Goal: Task Accomplishment & Management: Use online tool/utility

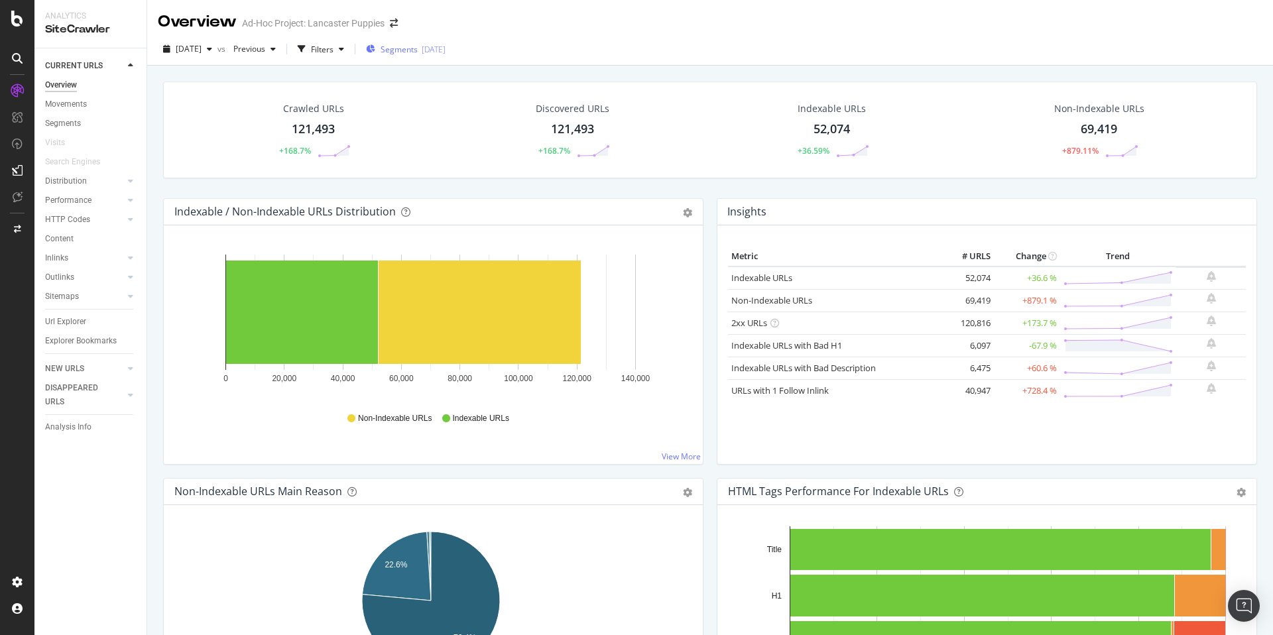
click at [446, 50] on div "[DATE]" at bounding box center [434, 49] width 24 height 11
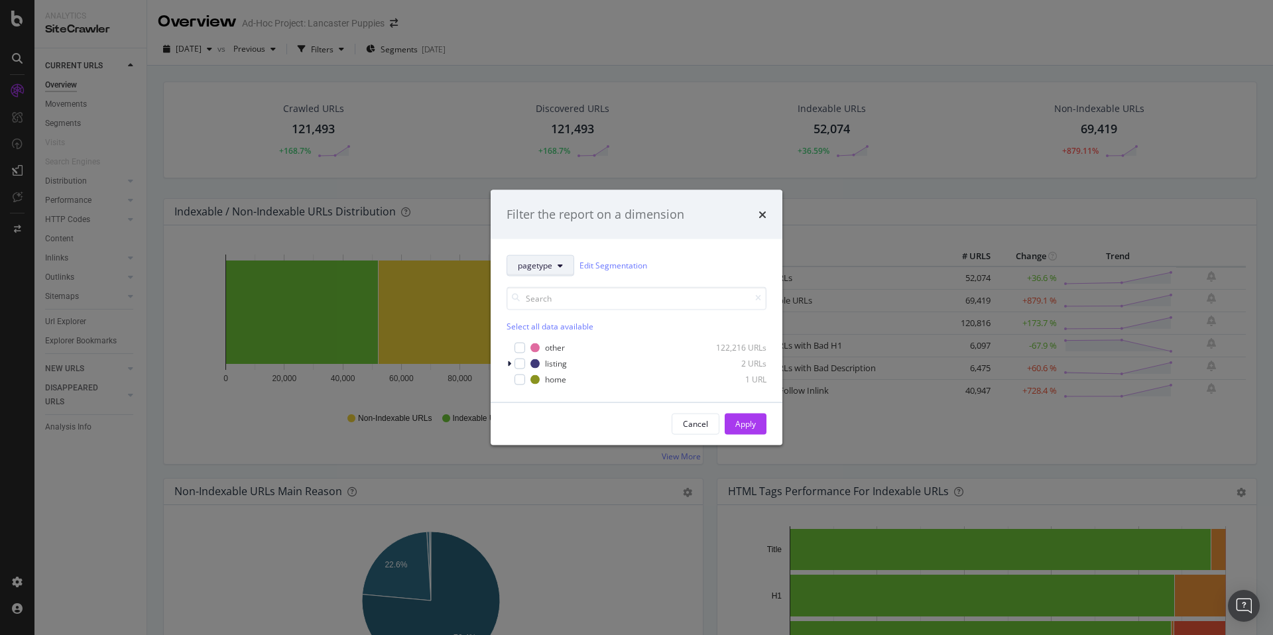
click at [556, 267] on button "pagetype" at bounding box center [541, 265] width 68 height 21
click at [678, 39] on div "Filter the report on a dimension pagetype Edit Segmentation Select all data ava…" at bounding box center [636, 317] width 1273 height 635
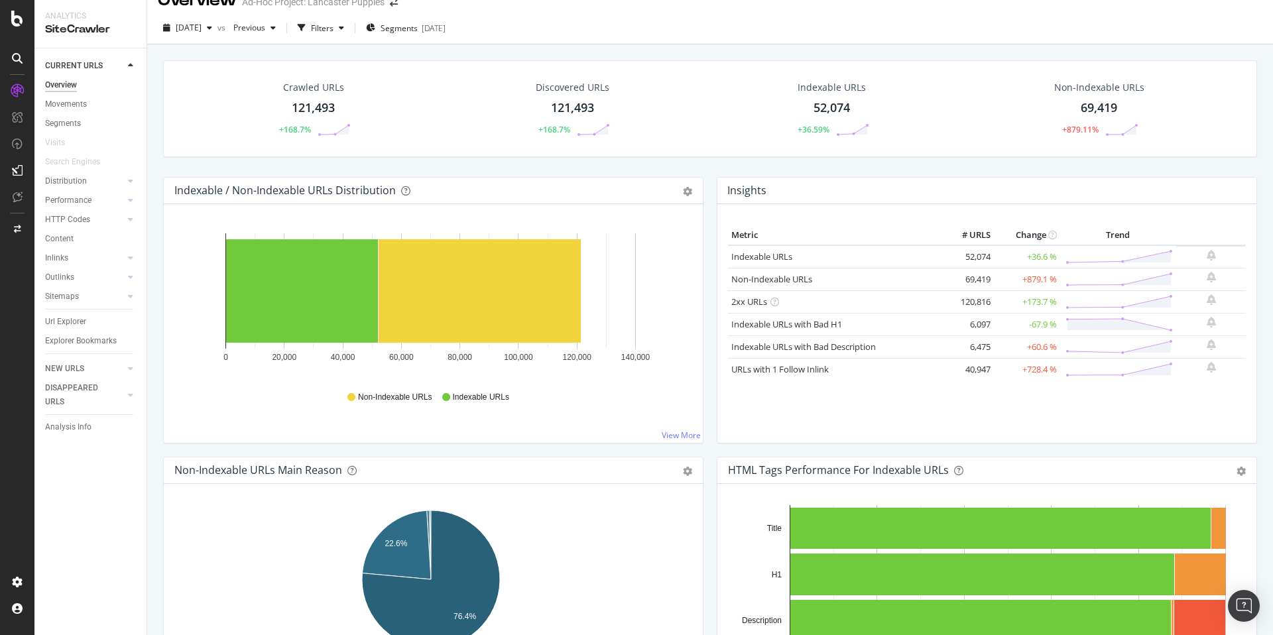
drag, startPoint x: 1272, startPoint y: 63, endPoint x: 1272, endPoint y: 78, distance: 14.6
click at [1272, 78] on div "Overview Ad-Hoc Project: Lancaster Puppies [DATE] vs Previous Filters Segments …" at bounding box center [710, 317] width 1126 height 635
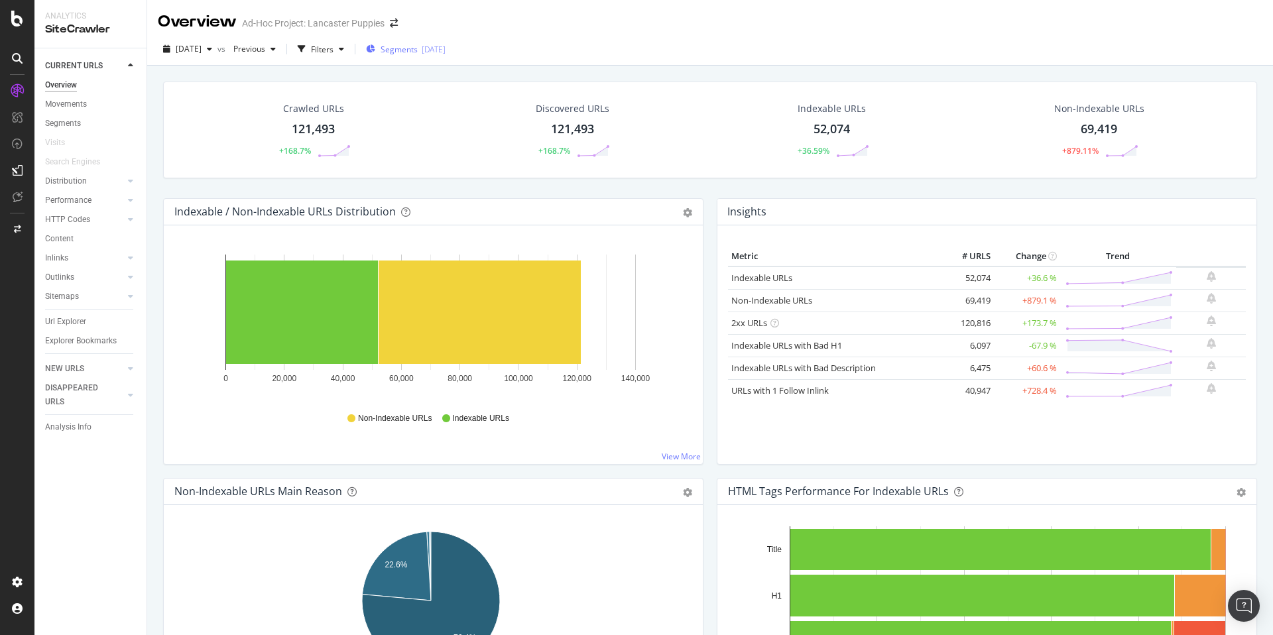
click at [446, 46] on div "[DATE]" at bounding box center [434, 49] width 24 height 11
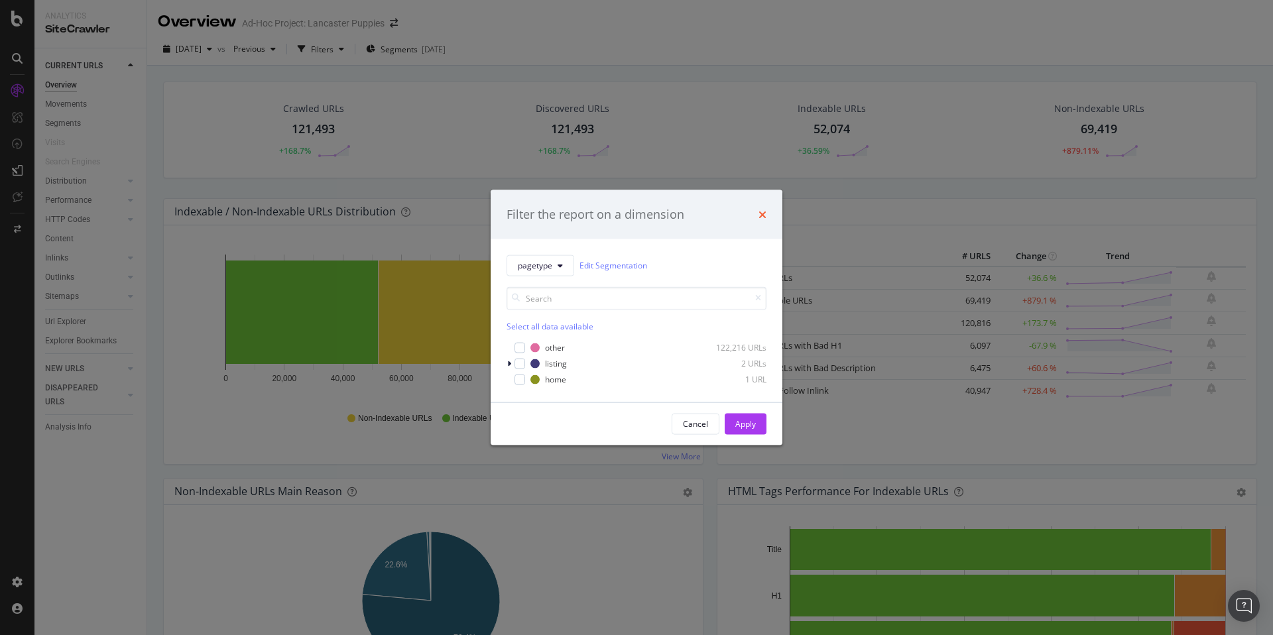
click at [765, 209] on icon "times" at bounding box center [763, 214] width 8 height 11
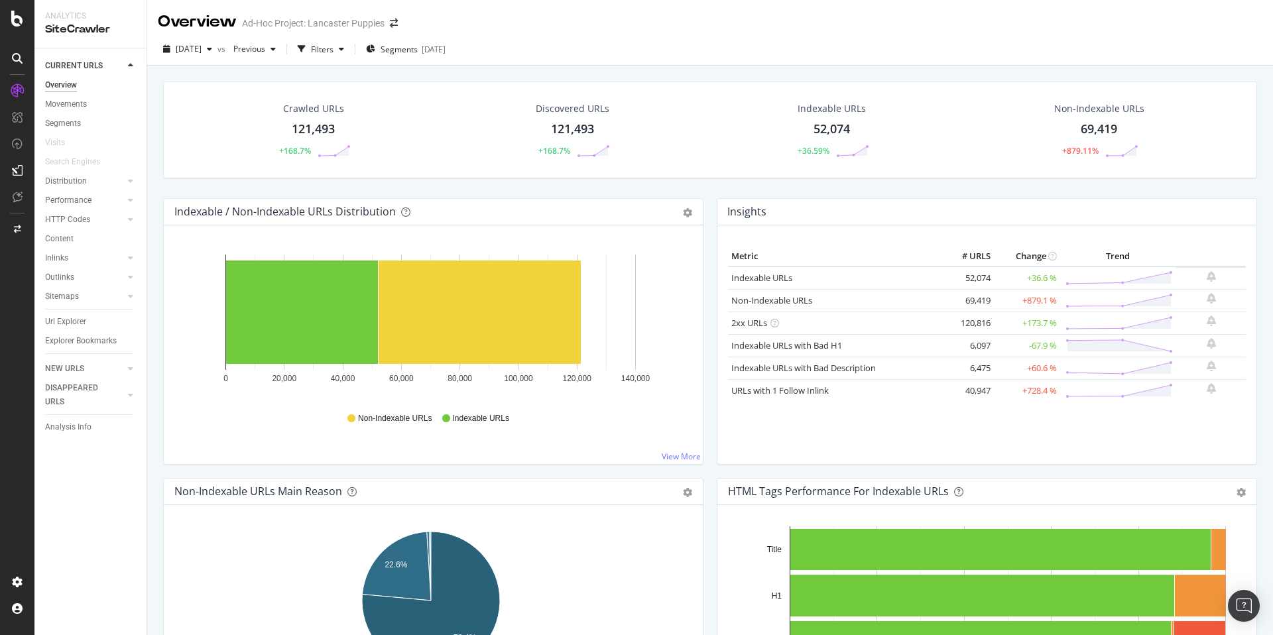
drag, startPoint x: 1272, startPoint y: 141, endPoint x: 1255, endPoint y: 52, distance: 90.6
click at [1256, 54] on div "Overview Ad-Hoc Project: Lancaster Puppies [DATE] vs Previous Filters Segments …" at bounding box center [710, 317] width 1126 height 635
click at [23, 15] on icon at bounding box center [17, 19] width 12 height 16
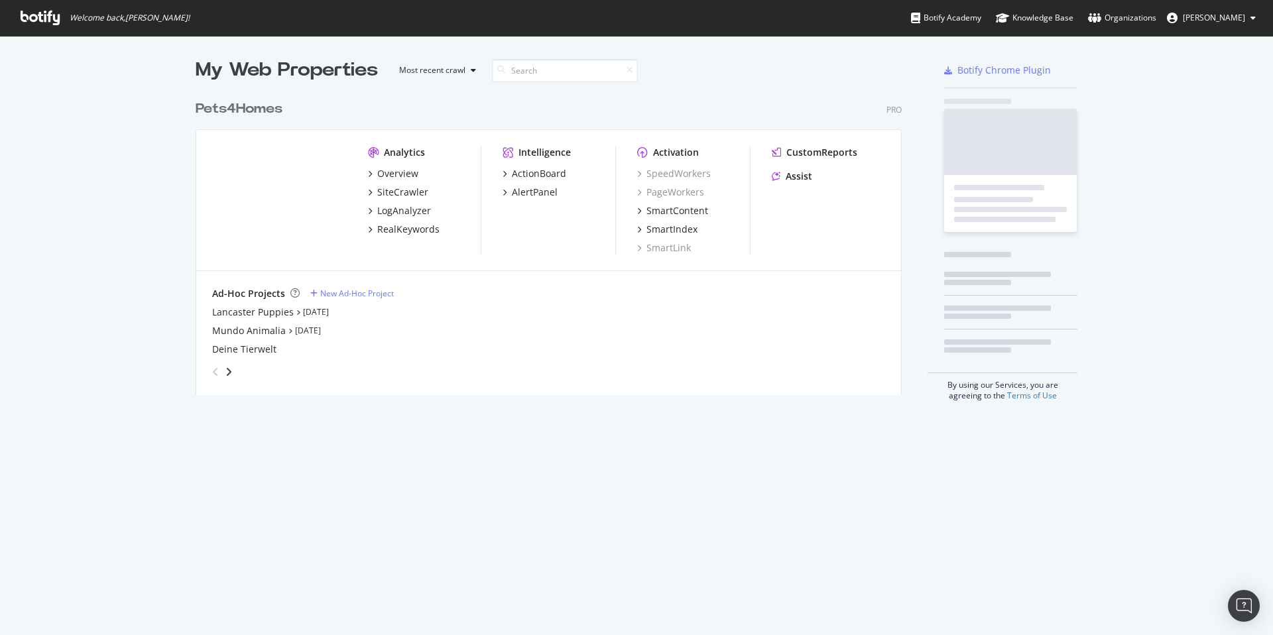
scroll to position [625, 1253]
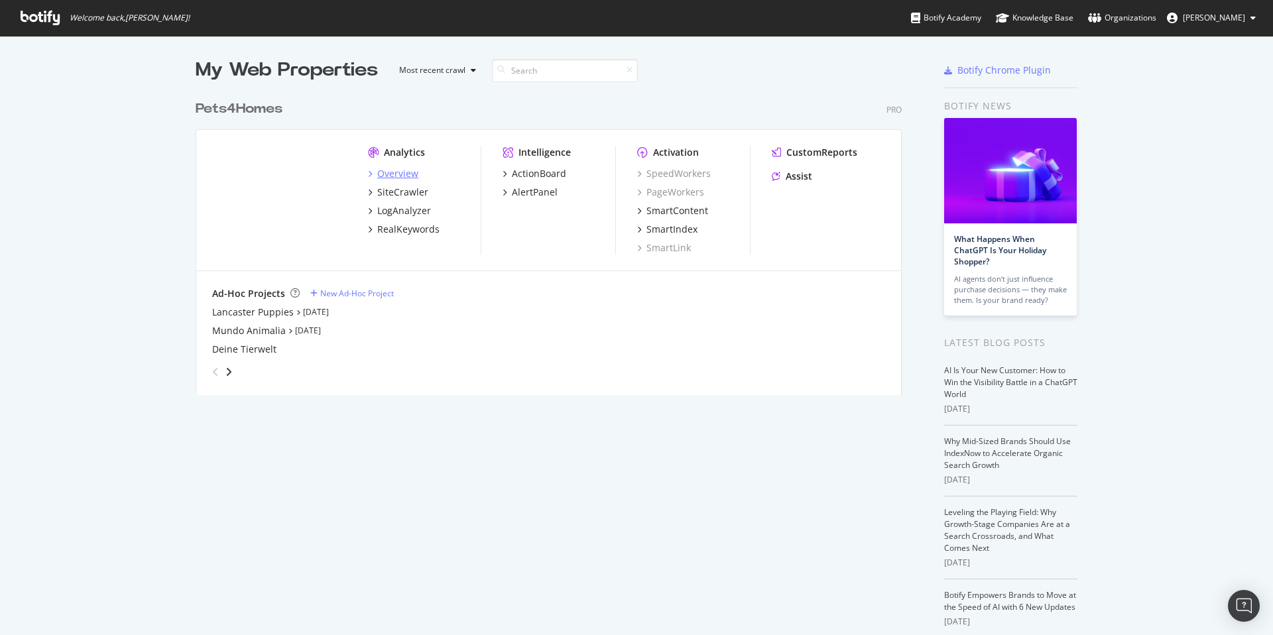
click at [399, 179] on div "Overview" at bounding box center [397, 173] width 41 height 13
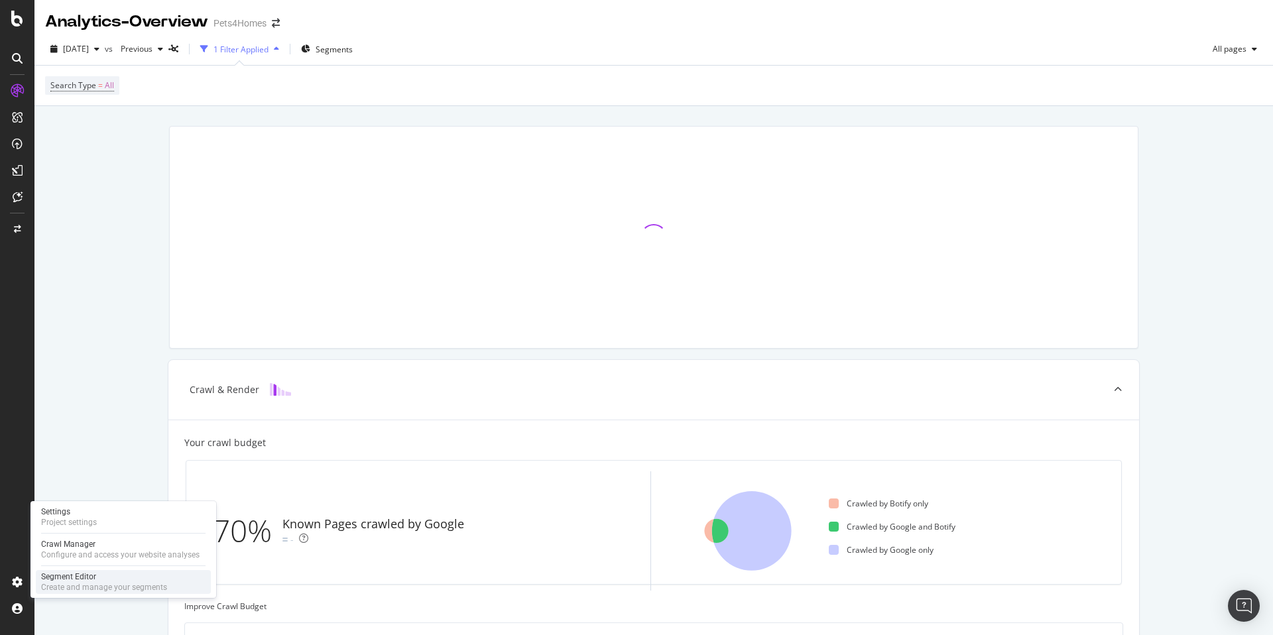
click at [62, 575] on div "Segment Editor" at bounding box center [104, 577] width 126 height 11
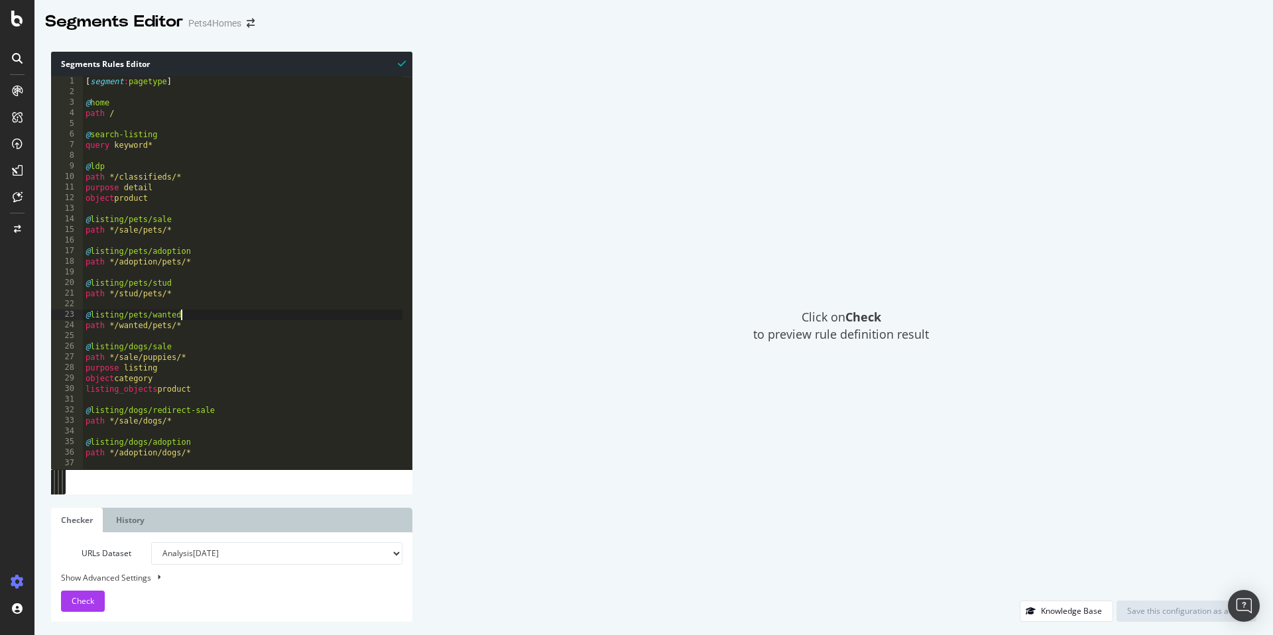
click at [282, 310] on div "[ segment : pagetype ] @ home path / @ search-listing query keyword* @ ldp path…" at bounding box center [243, 283] width 320 height 414
type textarea "@unknown path /*"
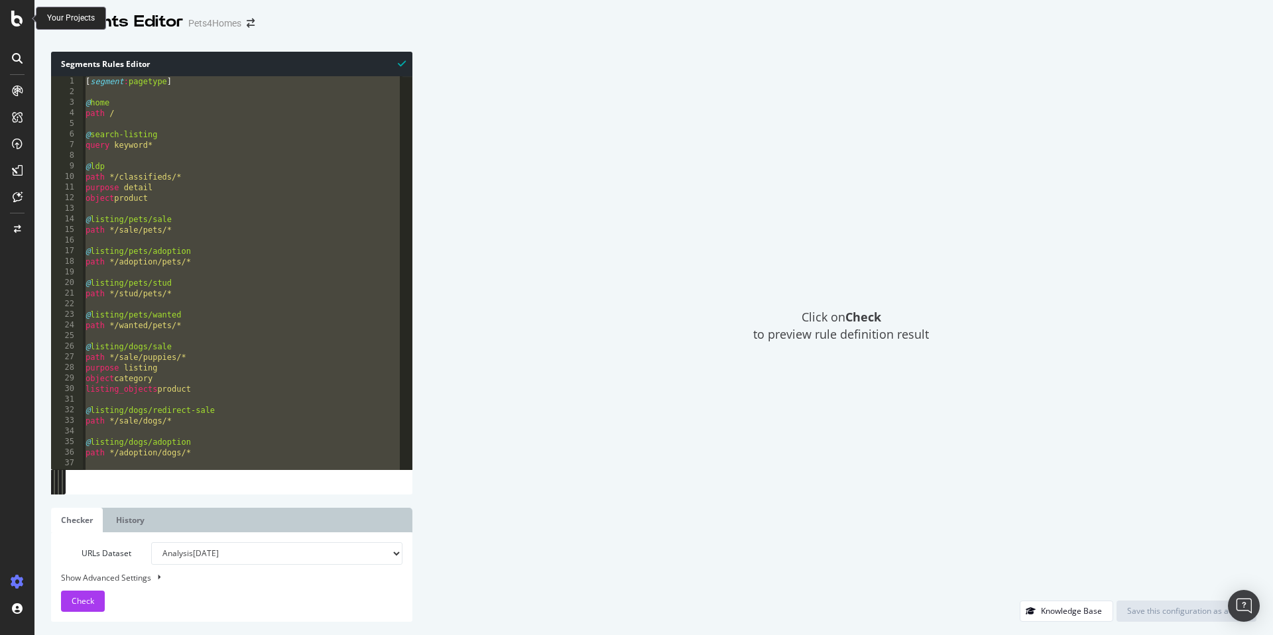
click at [15, 14] on icon at bounding box center [17, 19] width 12 height 16
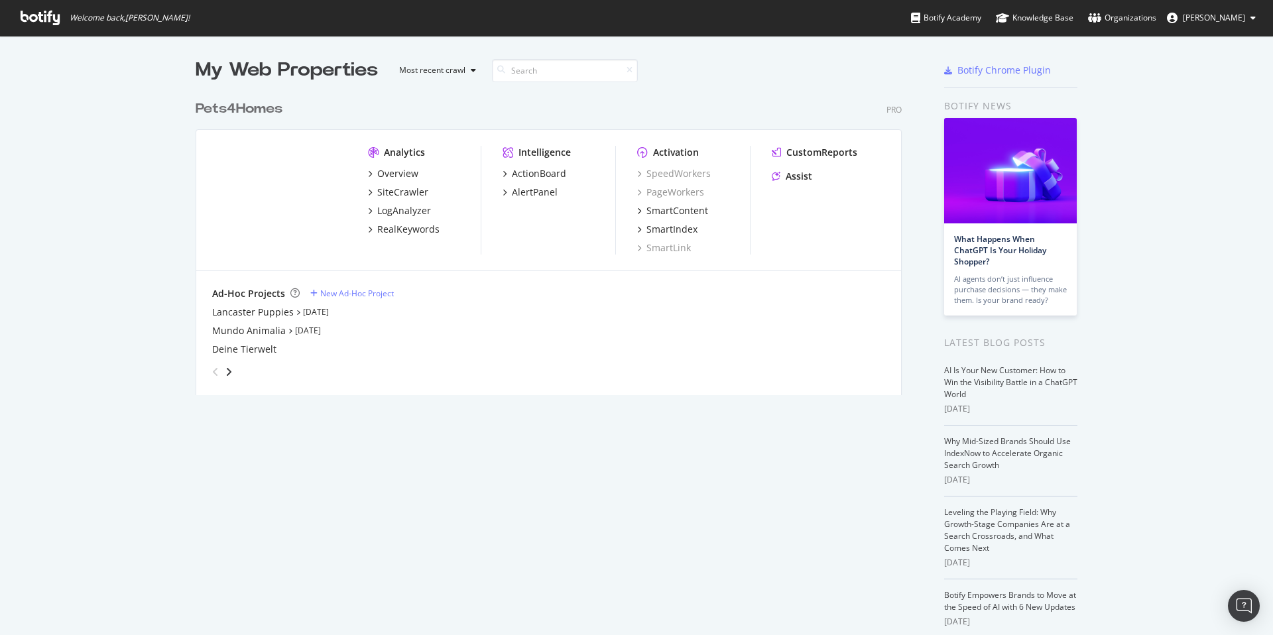
scroll to position [625, 1253]
click at [321, 312] on link "[DATE]" at bounding box center [316, 311] width 26 height 11
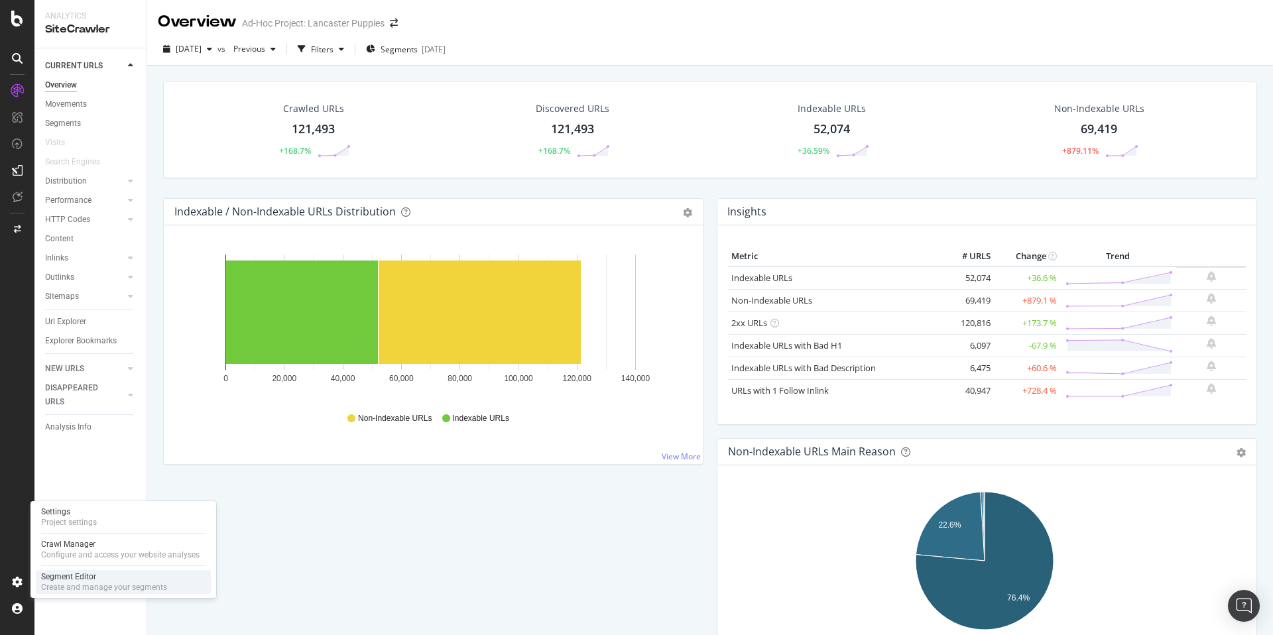
click at [104, 578] on div "Segment Editor" at bounding box center [104, 577] width 126 height 11
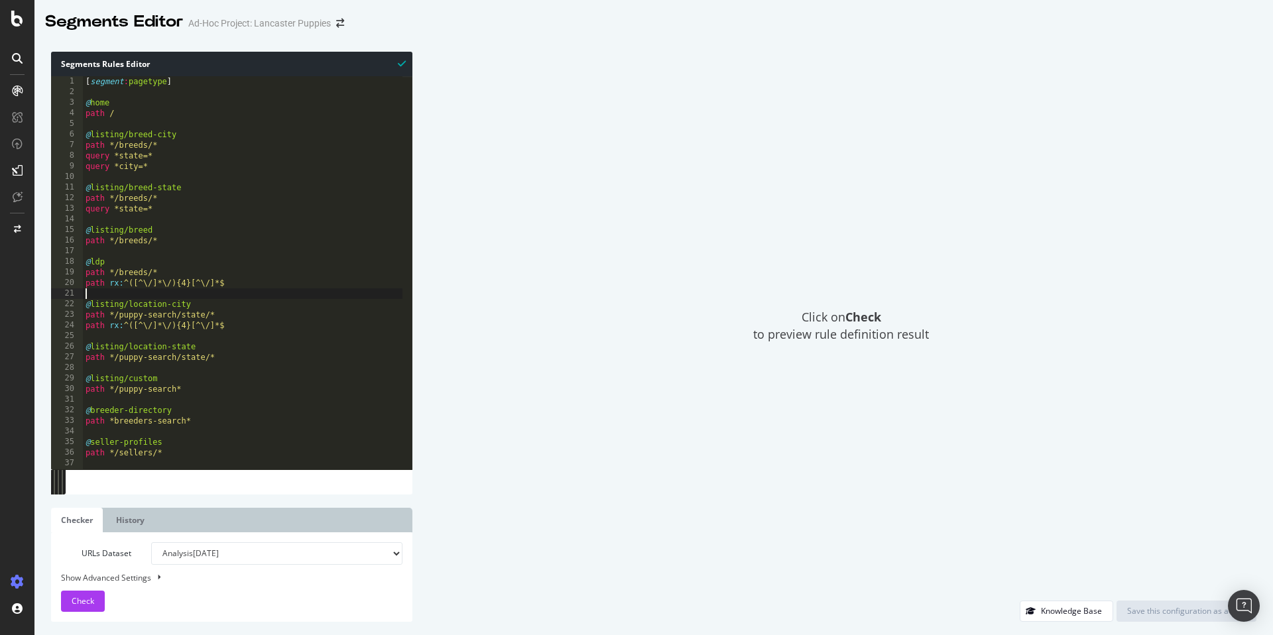
click at [332, 298] on div "[ segment : pagetype ] @ home path / @ listing/breed-city path */breeds/* query…" at bounding box center [243, 283] width 320 height 414
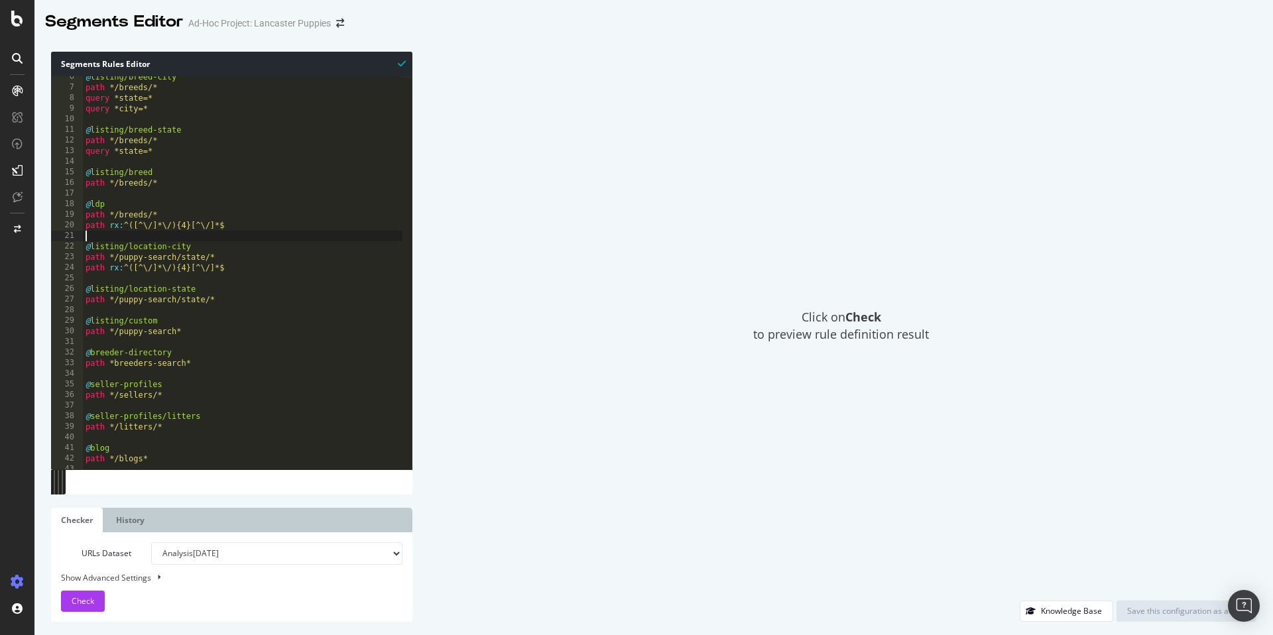
scroll to position [84, 0]
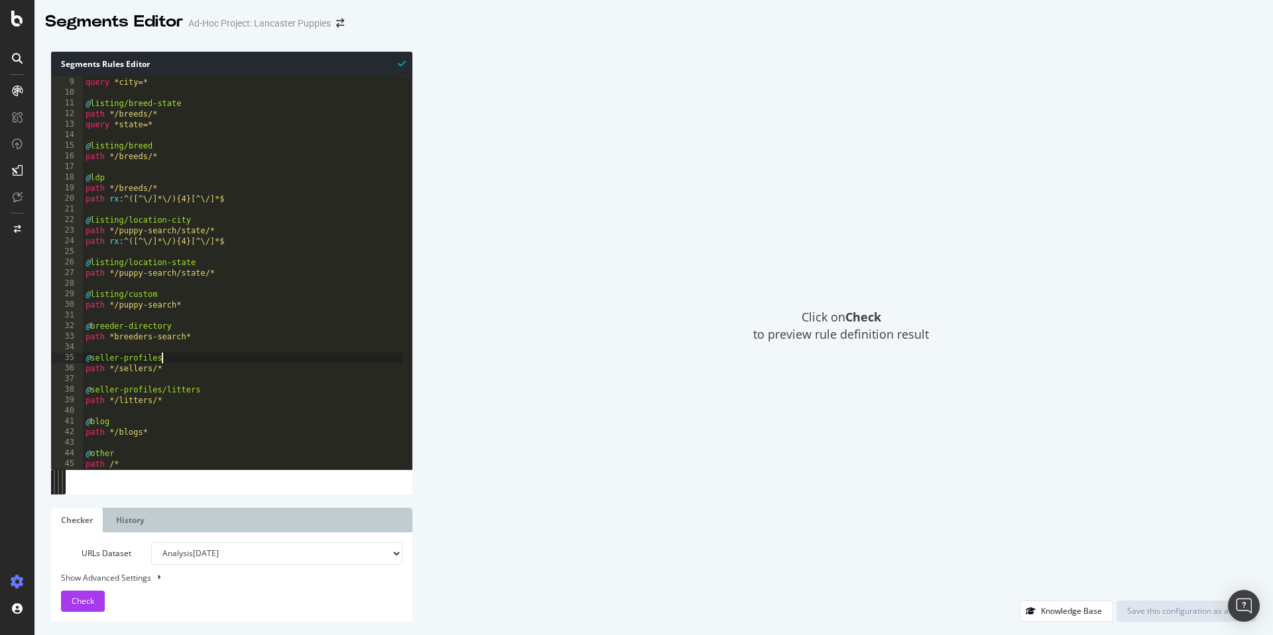
click at [265, 357] on div "query *state=* query *city=* @ listing/breed-state path */breeds/* query *state…" at bounding box center [243, 273] width 320 height 414
type textarea "@other path /*"
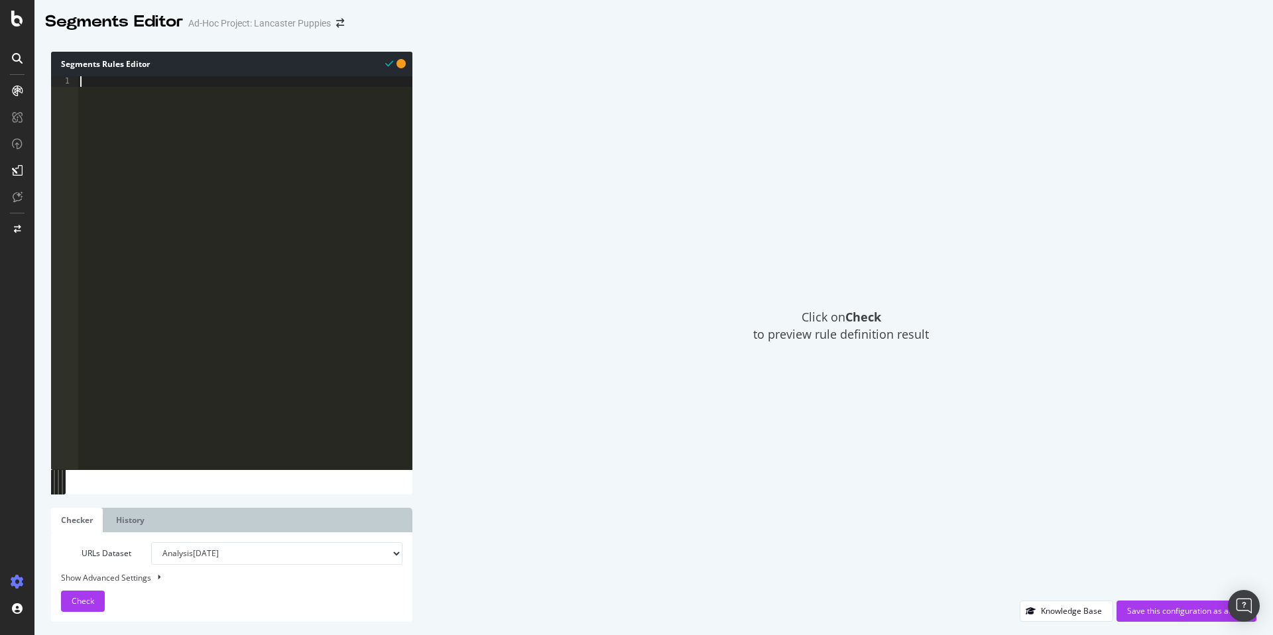
paste textarea "path /*"
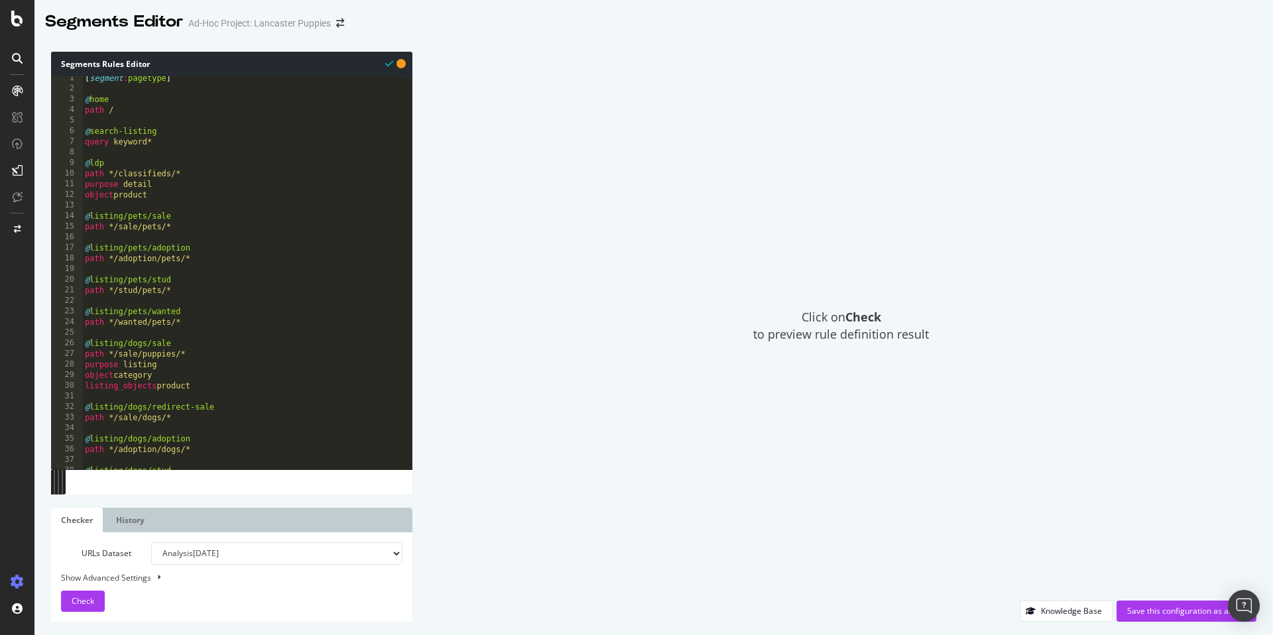
scroll to position [0, 0]
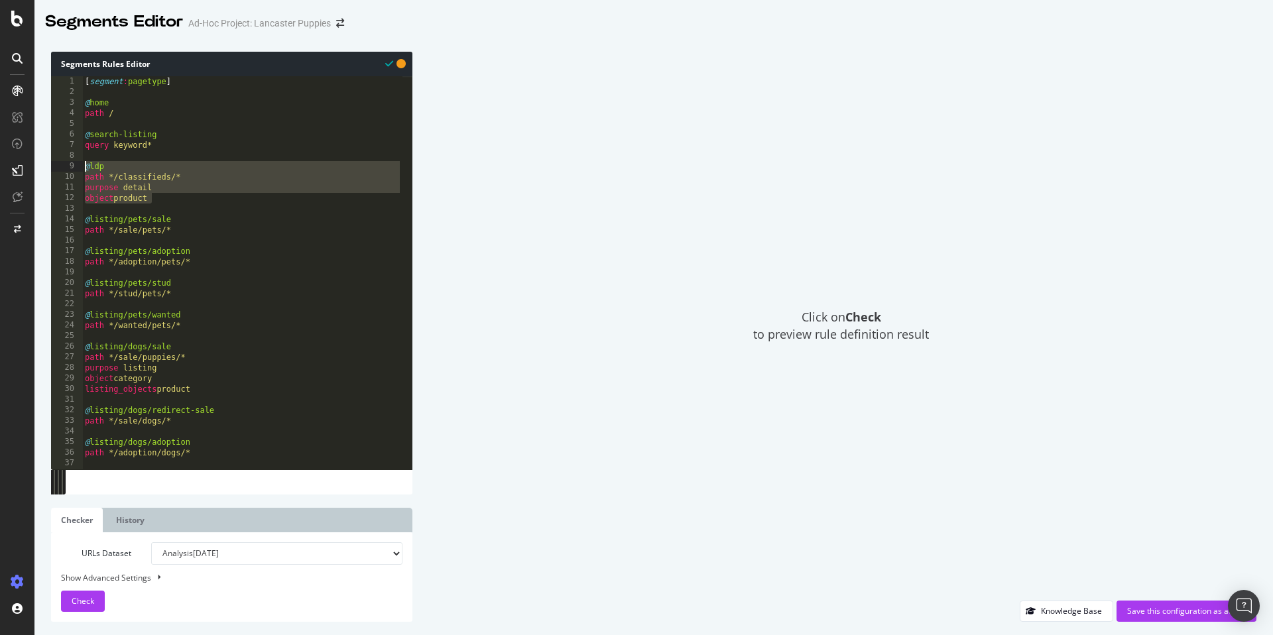
drag, startPoint x: 174, startPoint y: 198, endPoint x: 73, endPoint y: 164, distance: 106.1
click at [73, 164] on div "path /* 1 2 3 4 5 6 7 8 9 10 11 12 13 14 15 16 17 18 19 20 21 22 23 24 25 26 27…" at bounding box center [231, 272] width 361 height 393
click at [80, 606] on span "Check" at bounding box center [83, 600] width 23 height 11
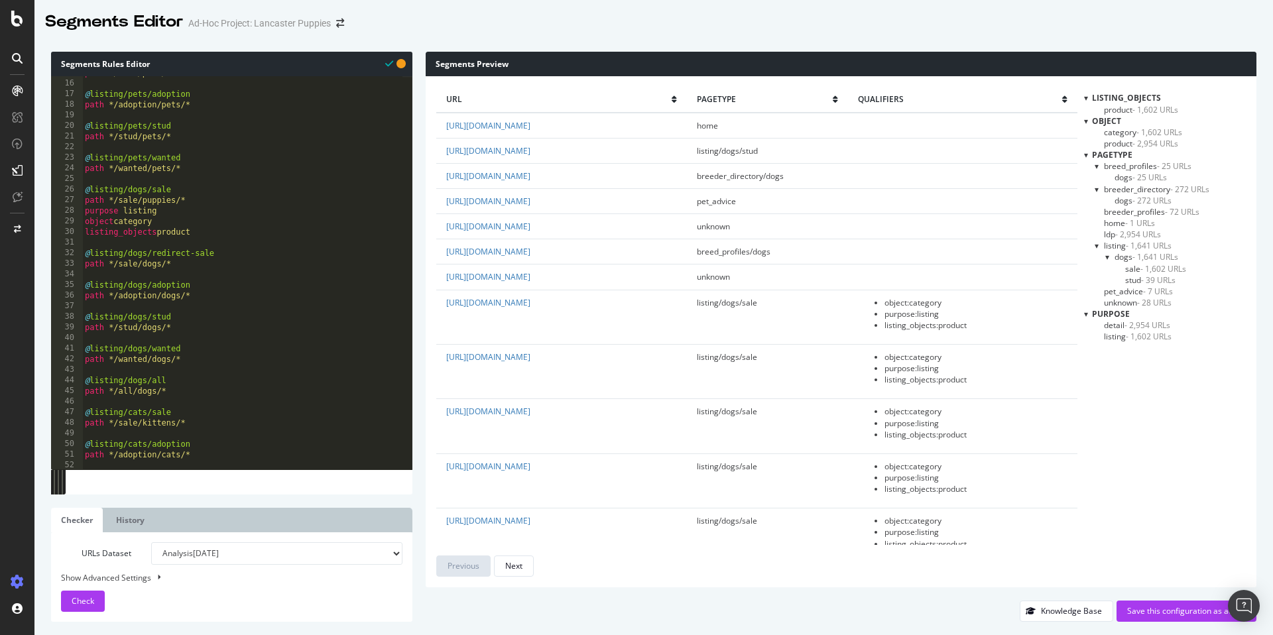
scroll to position [157, 0]
click at [1129, 302] on span "unknown - 28 URLs" at bounding box center [1138, 302] width 68 height 11
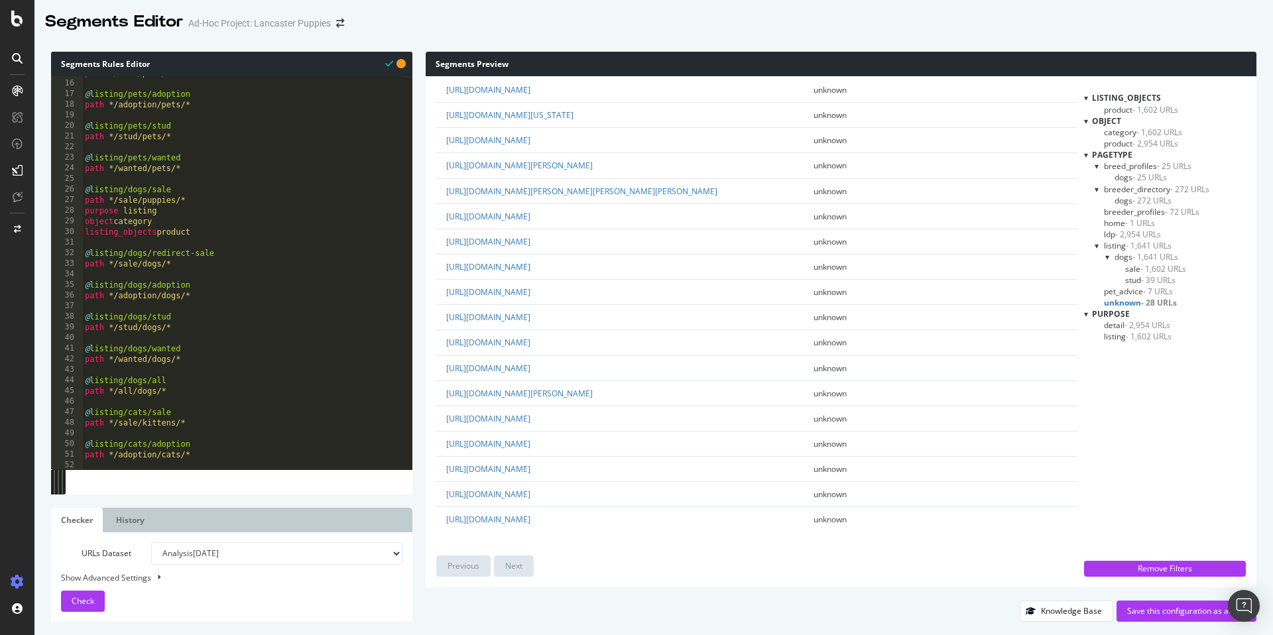
scroll to position [0, 0]
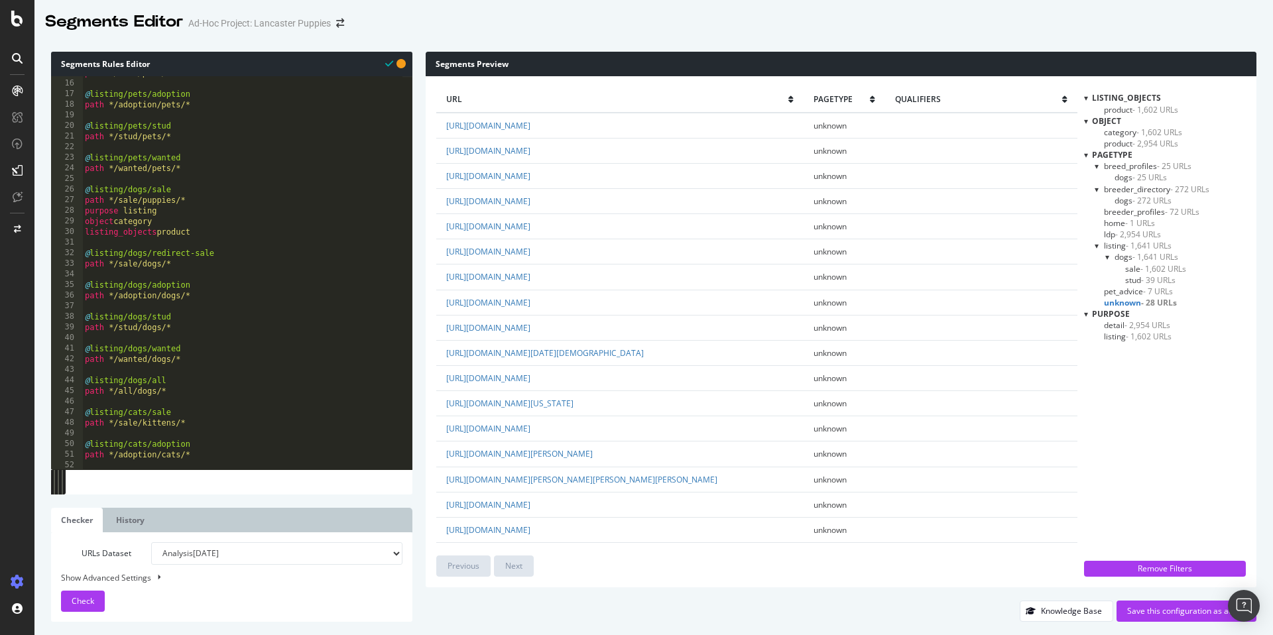
click at [1121, 243] on span "listing - 1,641 URLs" at bounding box center [1138, 245] width 68 height 11
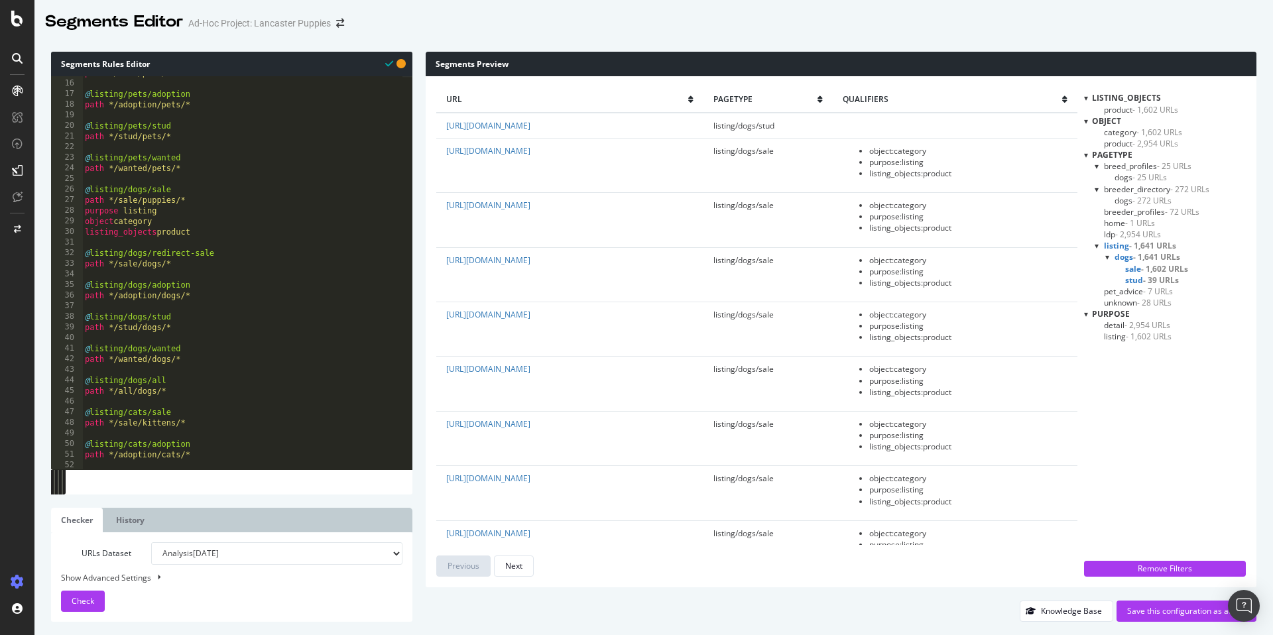
click at [1141, 271] on span "- 1,602 URLs" at bounding box center [1164, 268] width 47 height 11
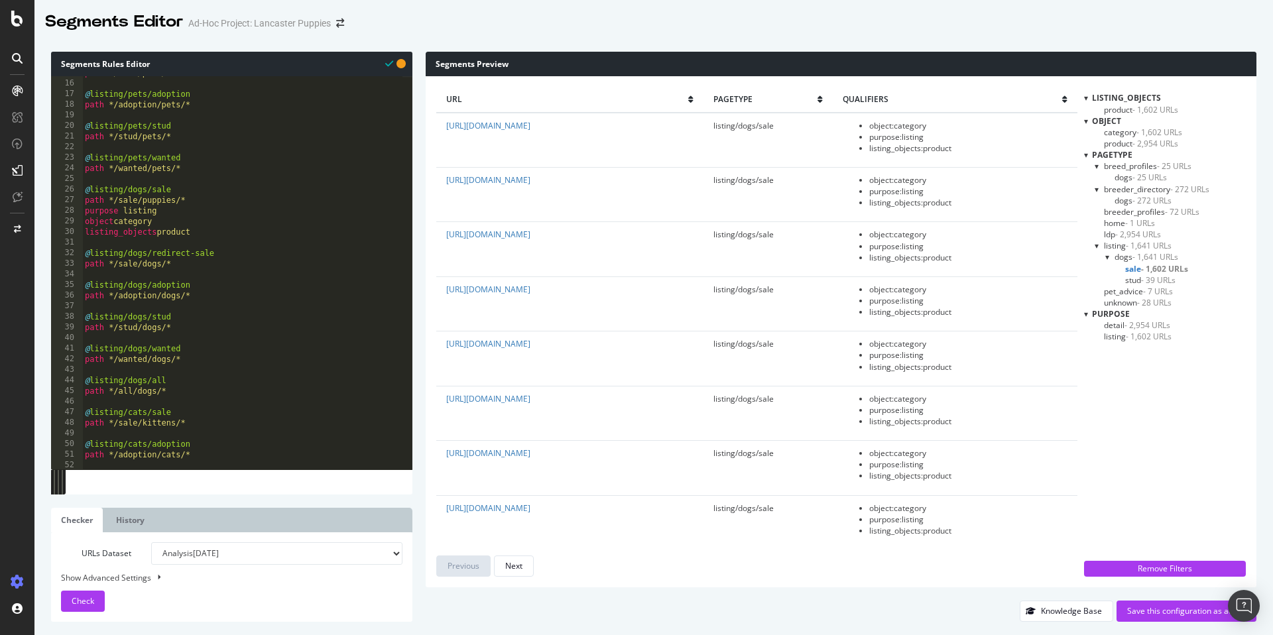
click at [1145, 279] on span "- 39 URLs" at bounding box center [1158, 280] width 34 height 11
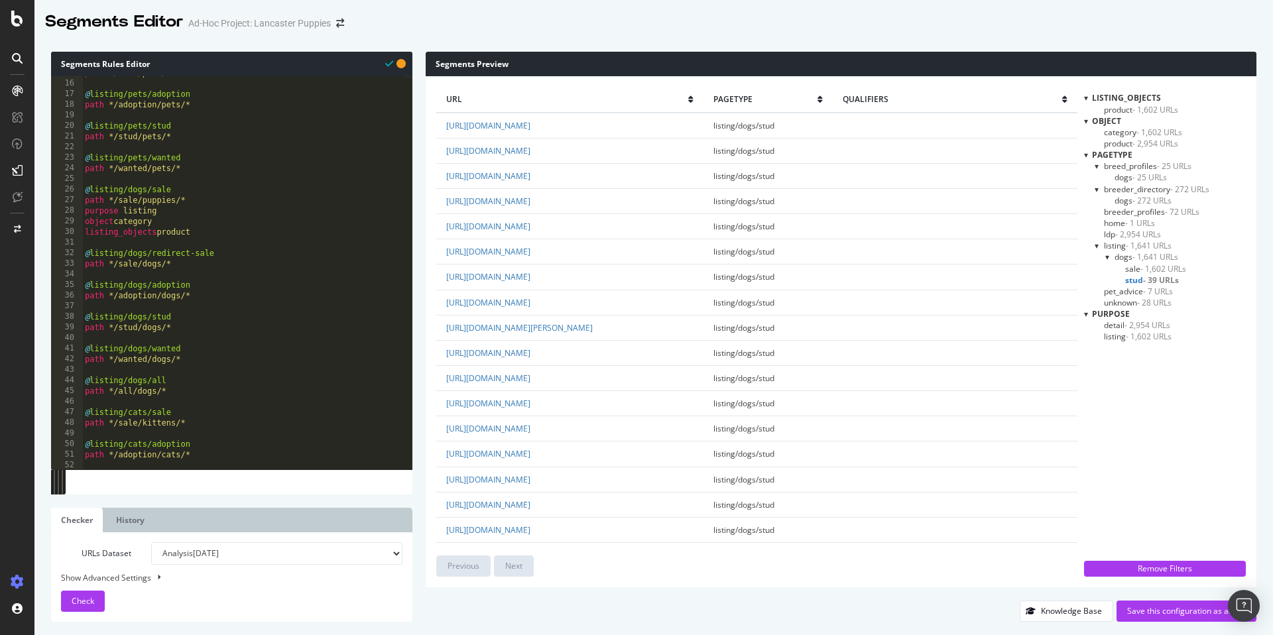
click at [1116, 234] on span "- 2,954 URLs" at bounding box center [1138, 234] width 46 height 11
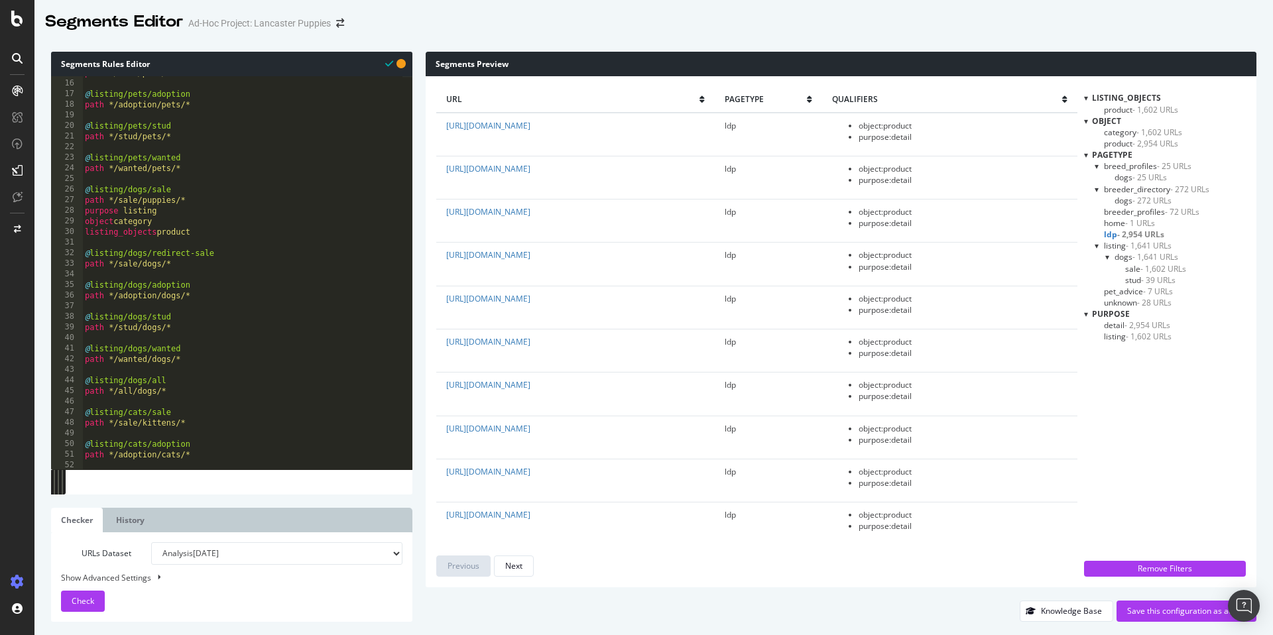
click at [1133, 214] on span "breeder_profiles - 72 URLs" at bounding box center [1151, 211] width 95 height 11
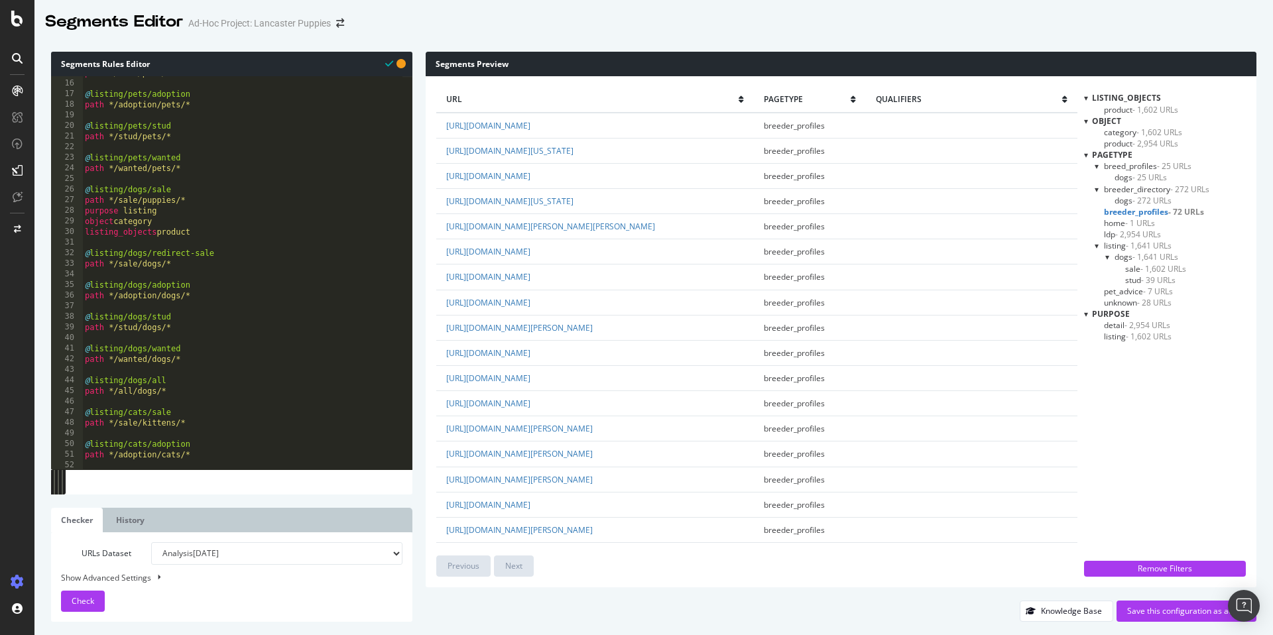
click at [1131, 199] on span "dogs - 272 URLs" at bounding box center [1143, 200] width 57 height 11
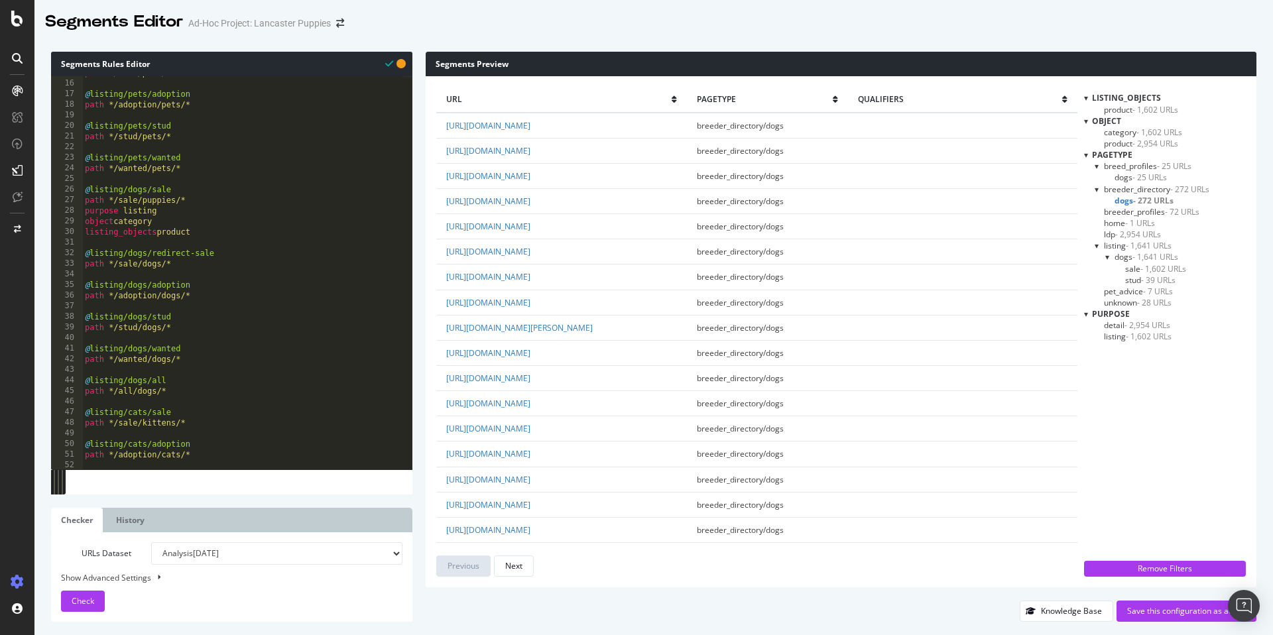
click at [1131, 174] on span "dogs - 25 URLs" at bounding box center [1141, 177] width 52 height 11
click at [530, 221] on link "[URL][DOMAIN_NAME]" at bounding box center [488, 226] width 84 height 11
click at [530, 302] on link "[URL][DOMAIN_NAME]" at bounding box center [488, 302] width 84 height 11
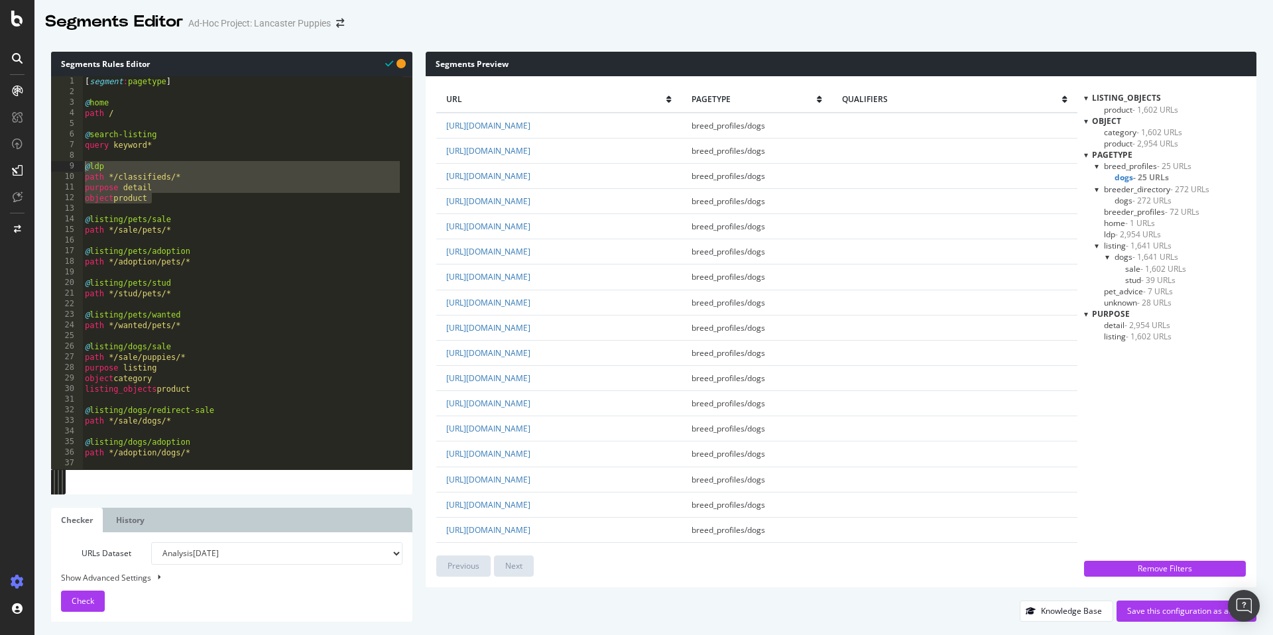
click at [1129, 235] on span "- 2,954 URLs" at bounding box center [1138, 234] width 46 height 11
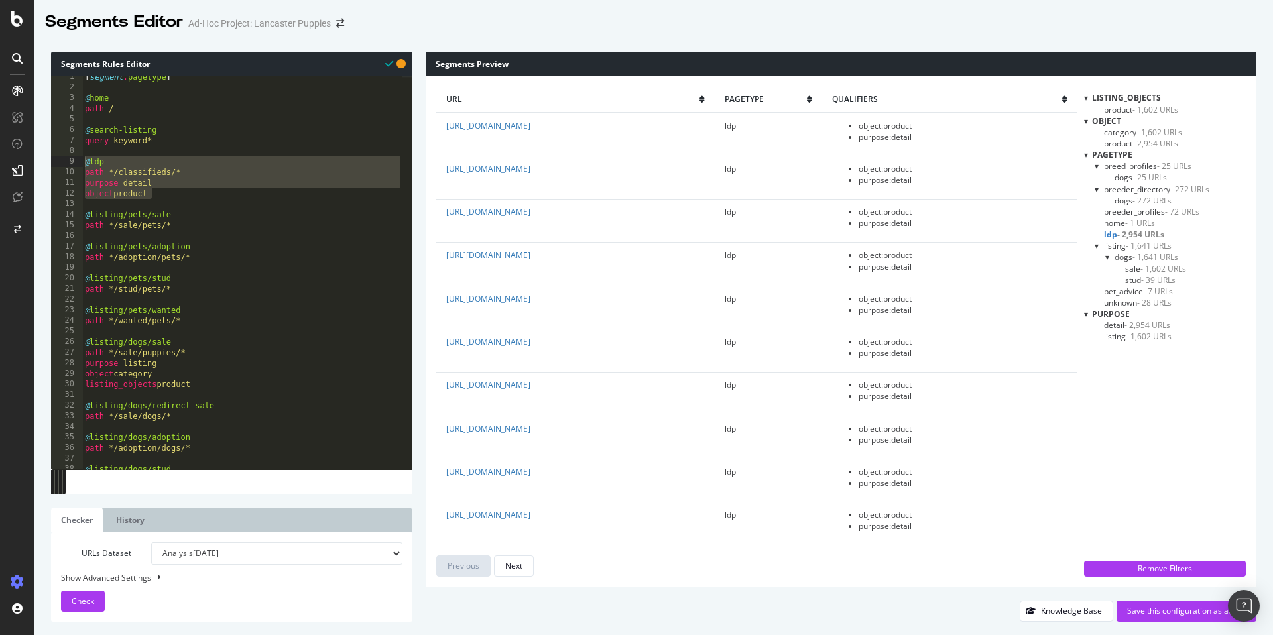
scroll to position [5, 0]
click at [158, 196] on div "[ segment : pagetype ] @ home path / @ search-listing query keyword* @ ldp path…" at bounding box center [242, 279] width 320 height 414
drag, startPoint x: 166, startPoint y: 194, endPoint x: 86, endPoint y: 164, distance: 85.8
click at [86, 164] on div "[ segment : pagetype ] @ home path / @ search-listing query keyword* @ ldp path…" at bounding box center [242, 279] width 320 height 414
type textarea "@ldp path */classifieds/*"
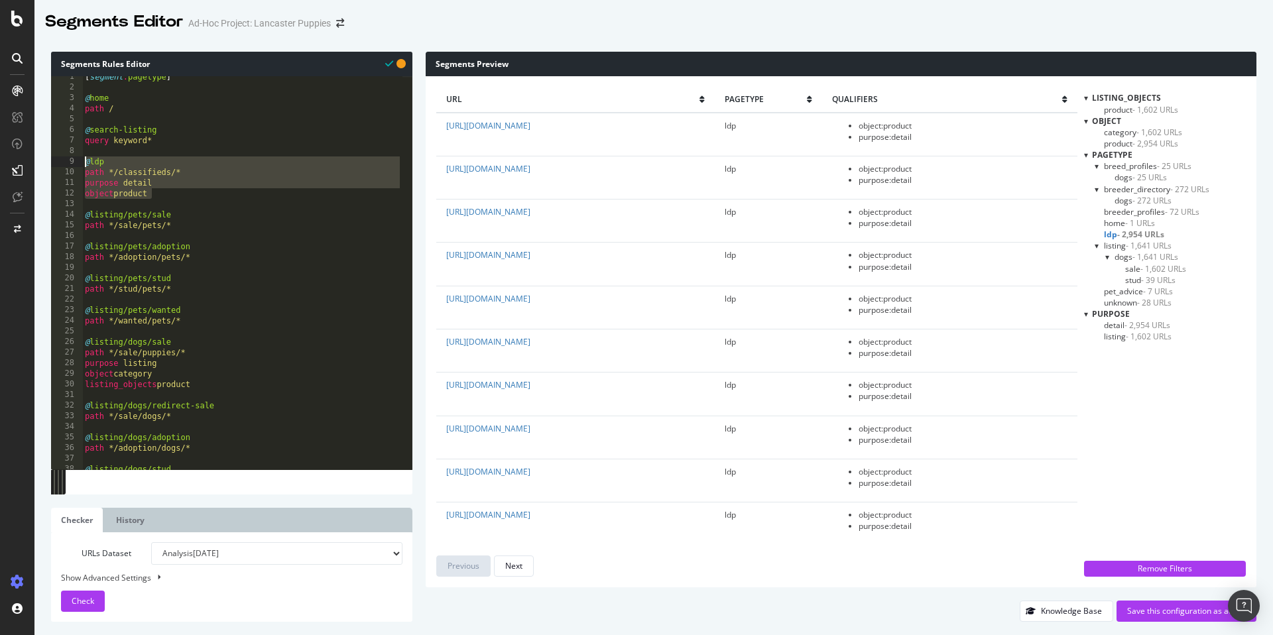
click at [122, 153] on div "[ segment : pagetype ] @ home path / @ search-listing query keyword* @ ldp path…" at bounding box center [242, 279] width 320 height 414
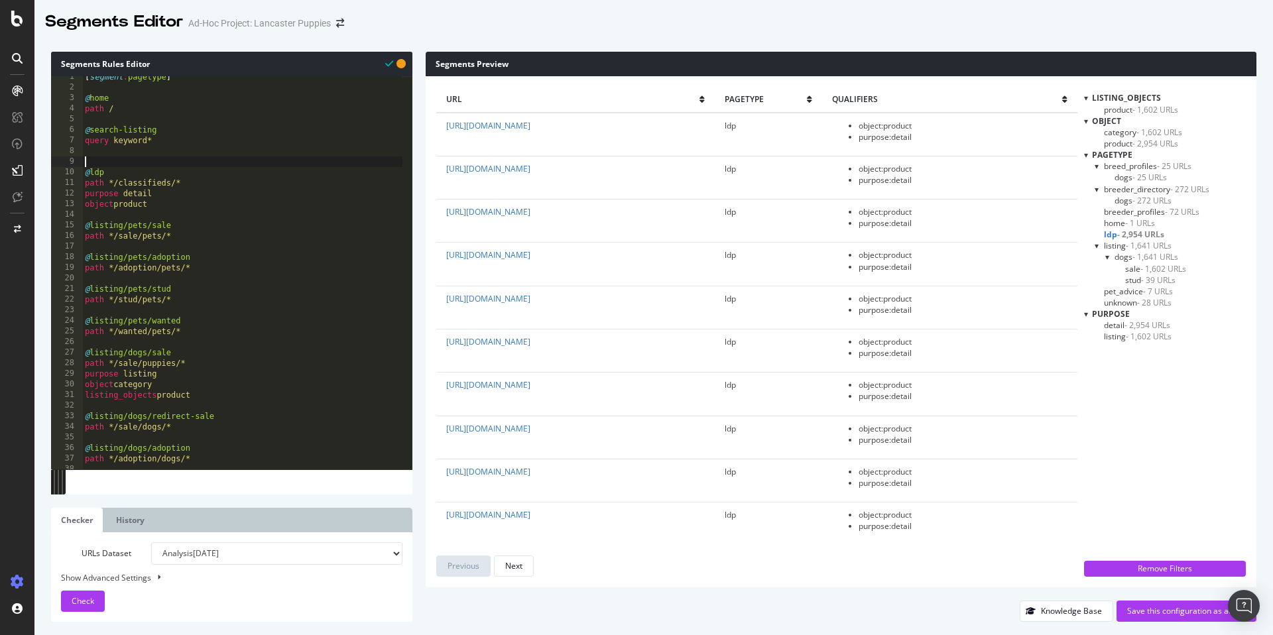
paste textarea "object product"
type textarea "object product"
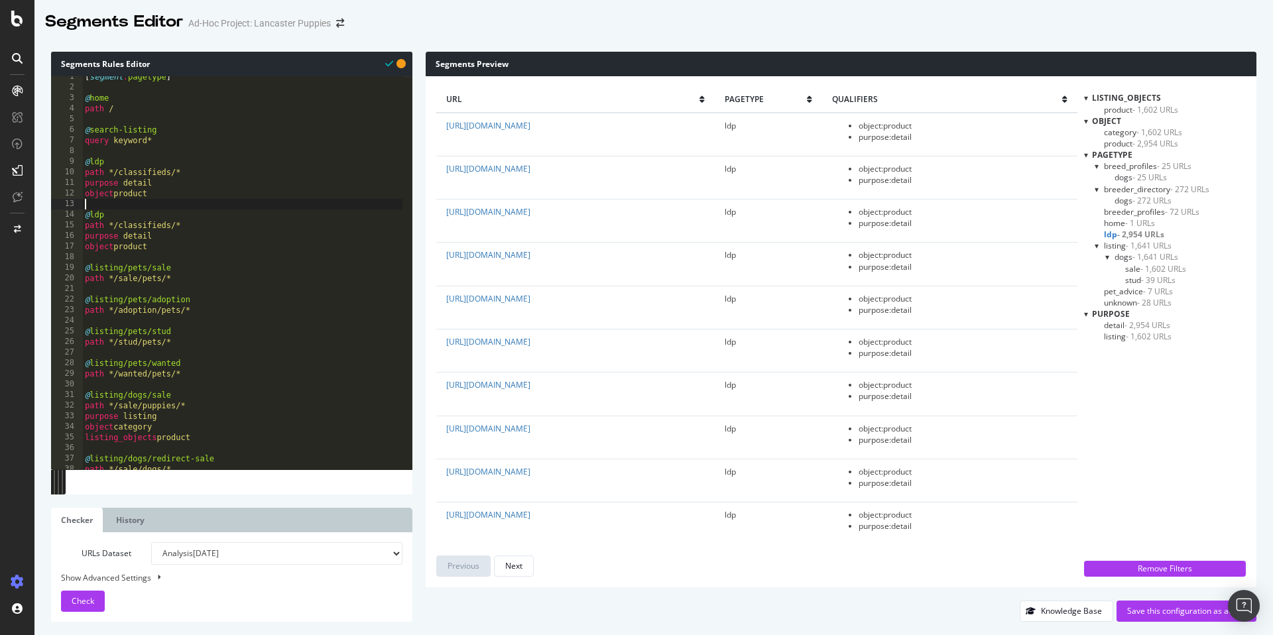
click at [175, 172] on div "[ segment : pagetype ] @ home path / @ search-listing query keyword* @ ldp path…" at bounding box center [242, 279] width 320 height 414
click at [141, 163] on div "[ segment : pagetype ] @ home path / @ search-listing query keyword* @ ldp path…" at bounding box center [242, 279] width 320 height 414
click at [162, 194] on div "[ segment : pagetype ] @ home path / @ search-listing query keyword* @ ldp/pupp…" at bounding box center [242, 279] width 320 height 414
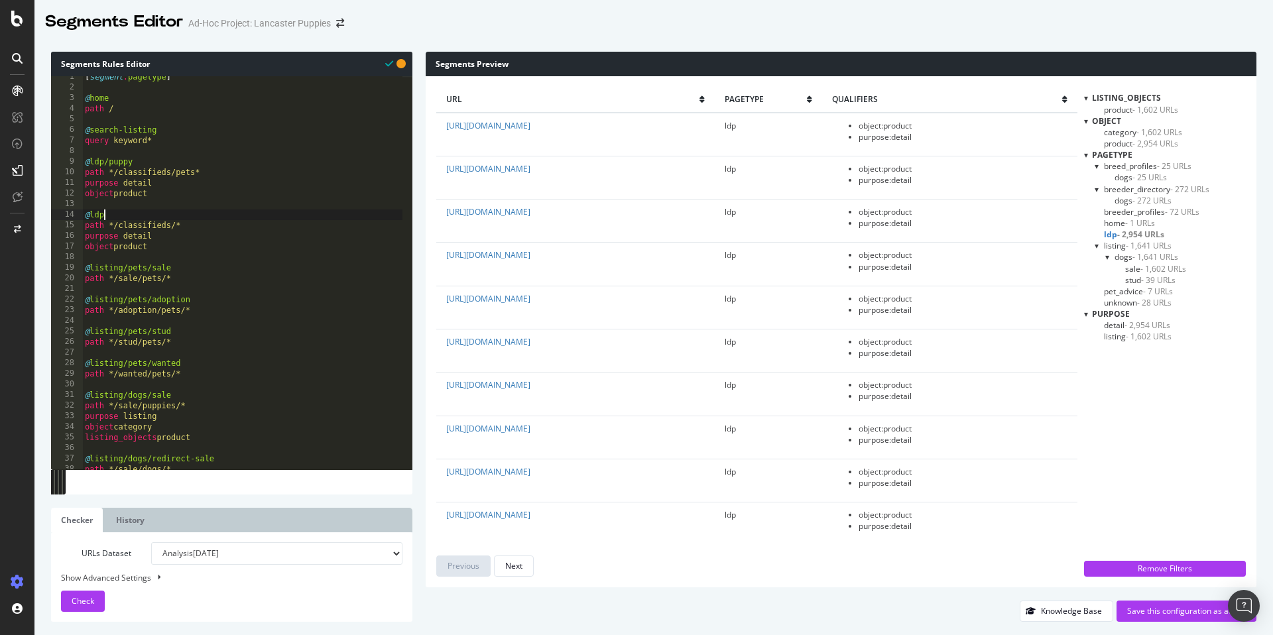
click at [170, 216] on div "[ segment : pagetype ] @ home path / @ search-listing query keyword* @ ldp/pupp…" at bounding box center [242, 279] width 320 height 414
click at [204, 226] on div "[ segment : pagetype ] @ home path / @ search-listing query keyword* @ ldp/pupp…" at bounding box center [242, 279] width 320 height 414
click at [78, 600] on span "Check" at bounding box center [83, 600] width 23 height 11
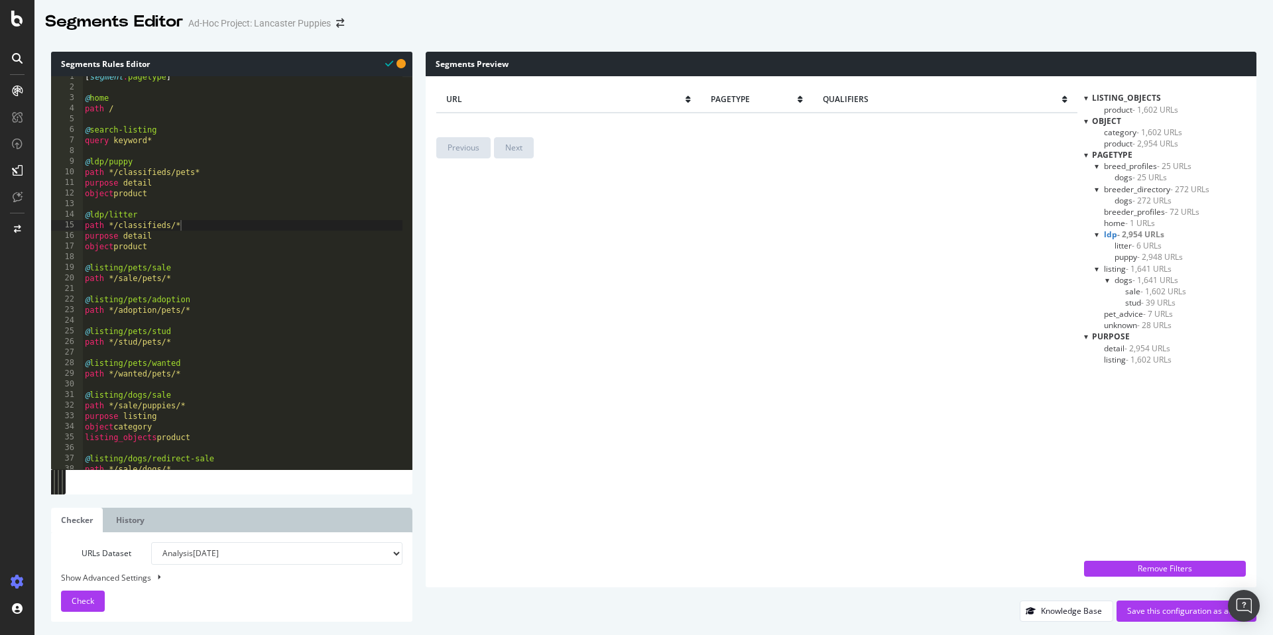
click at [1147, 246] on span "- 6 URLs" at bounding box center [1147, 245] width 30 height 11
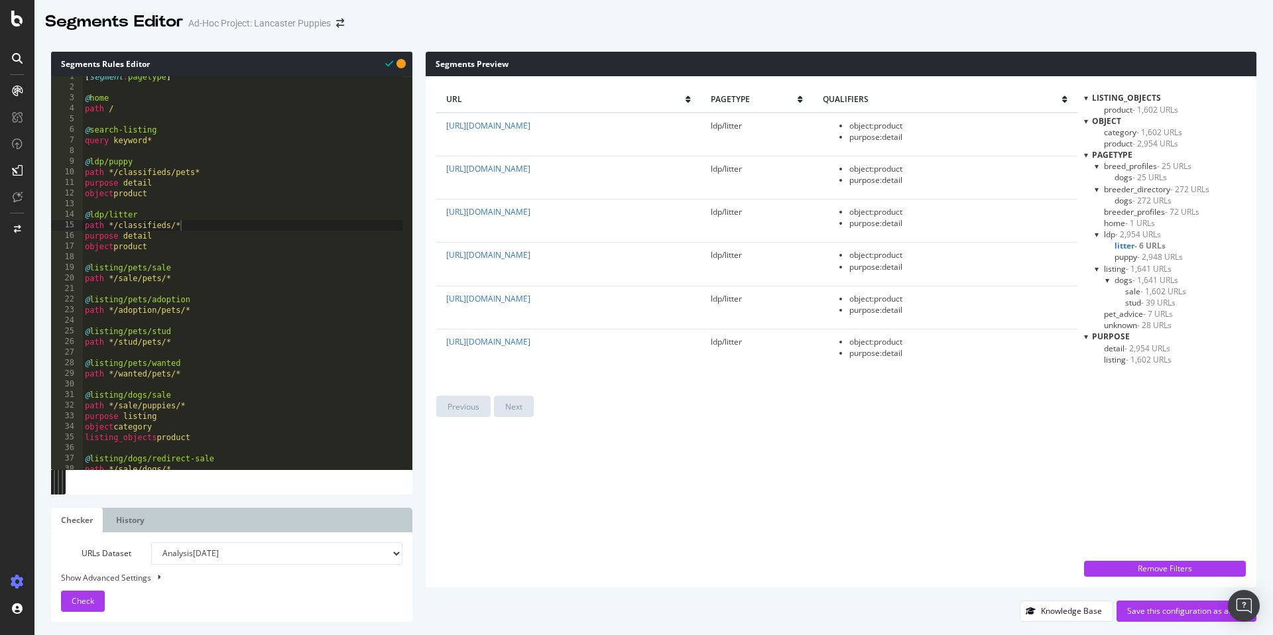
click at [1158, 258] on span "- 2,948 URLs" at bounding box center [1160, 256] width 46 height 11
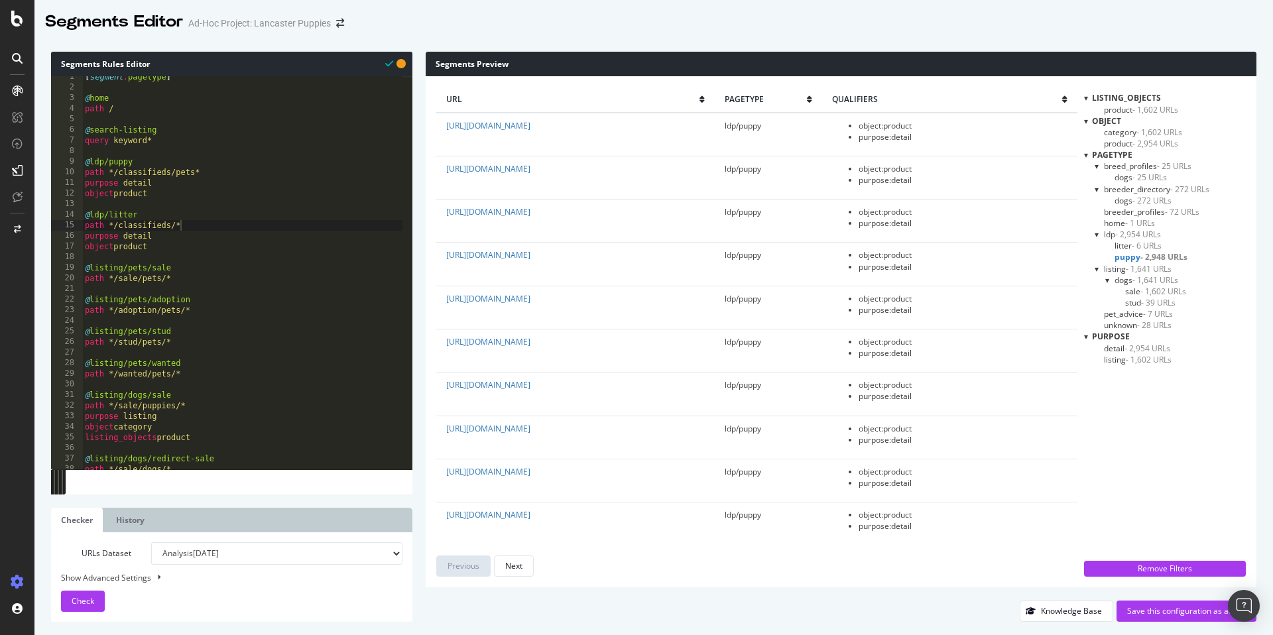
click at [1145, 245] on span "- 6 URLs" at bounding box center [1147, 245] width 30 height 11
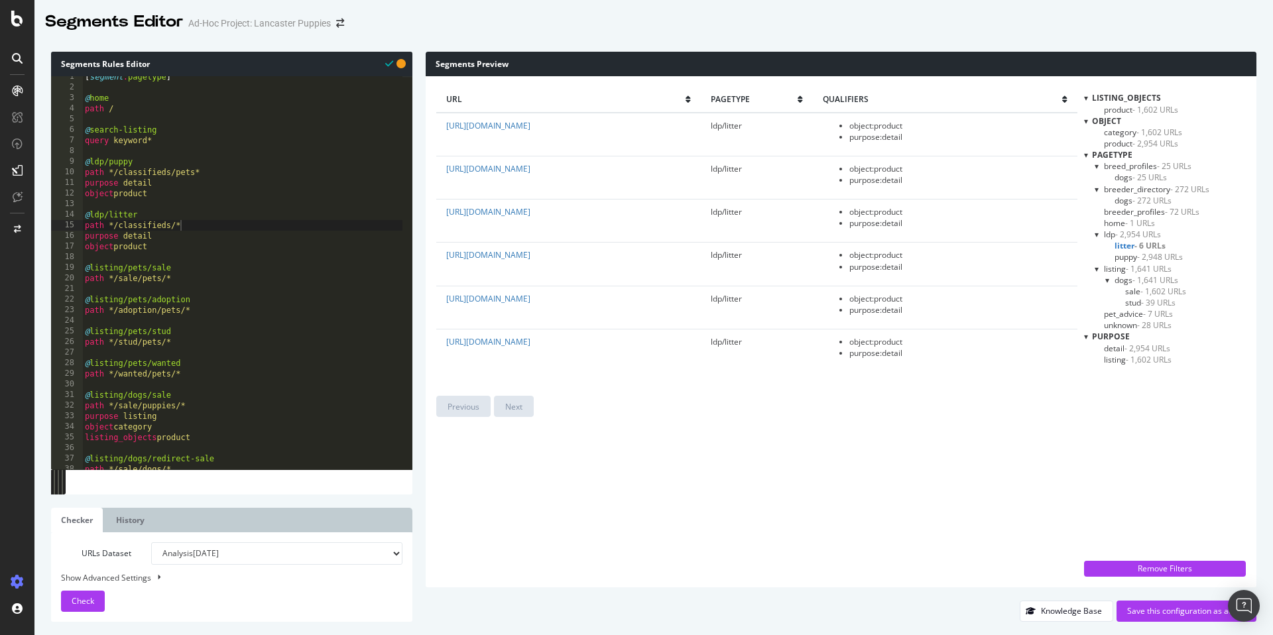
click at [1150, 318] on span "- 7 URLs" at bounding box center [1158, 313] width 30 height 11
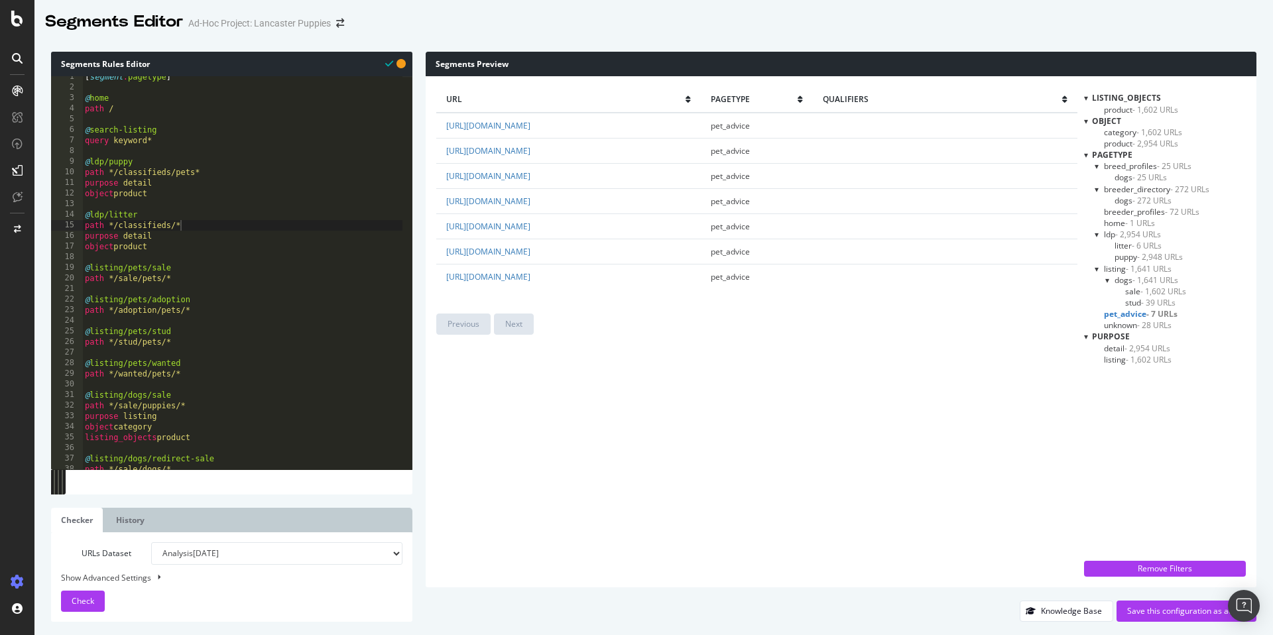
click at [1144, 298] on span "- 39 URLs" at bounding box center [1158, 302] width 34 height 11
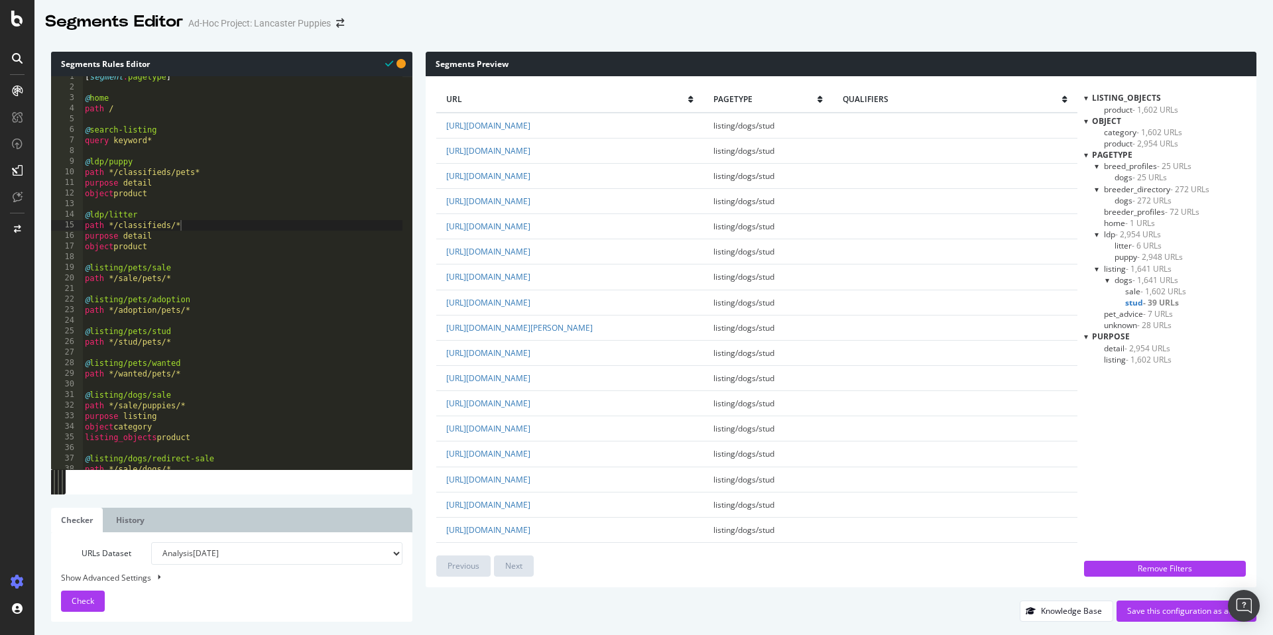
click at [1148, 320] on span "- 28 URLs" at bounding box center [1154, 325] width 34 height 11
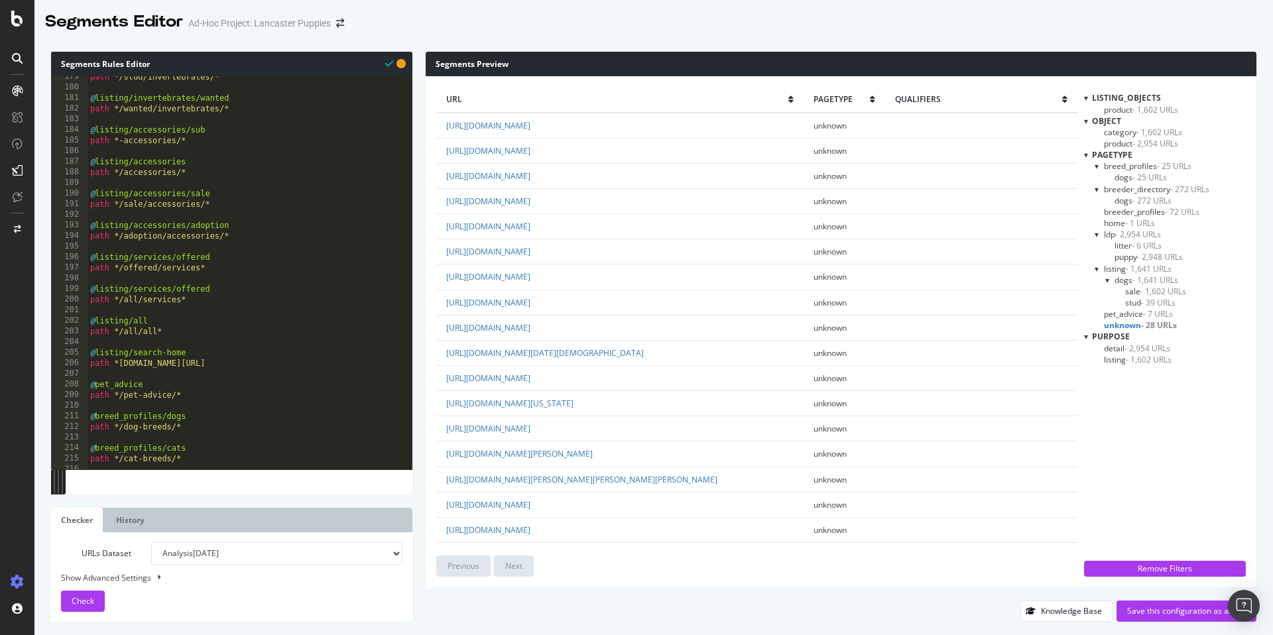
scroll to position [2174, 0]
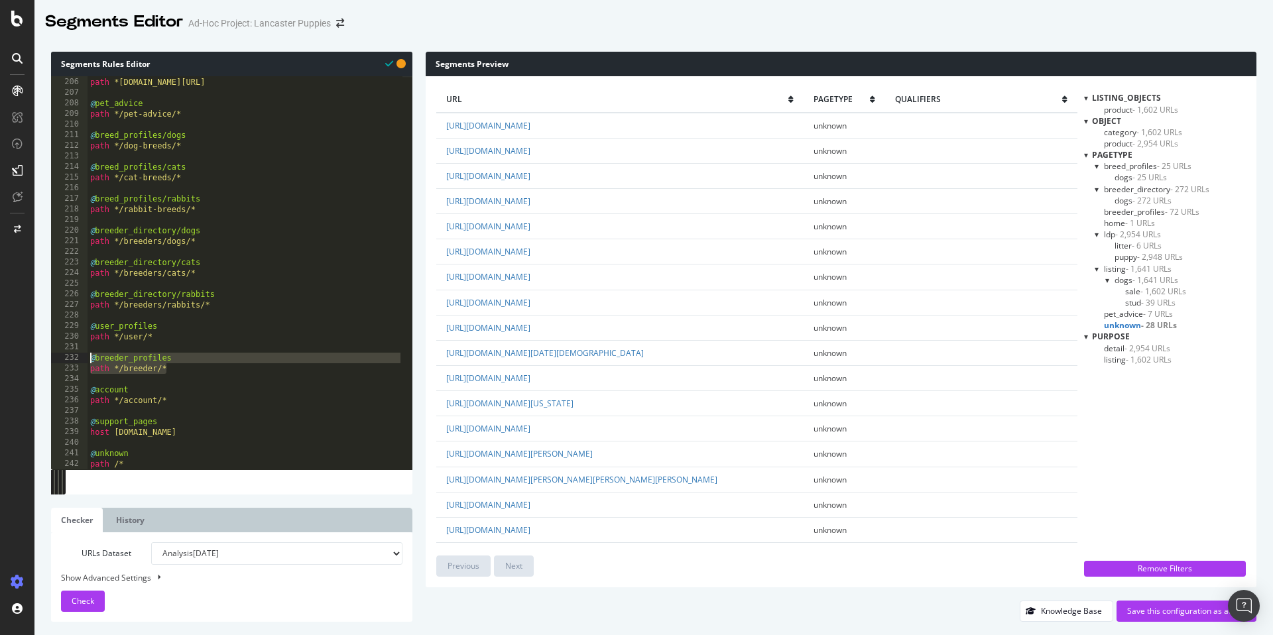
drag, startPoint x: 180, startPoint y: 366, endPoint x: 85, endPoint y: 354, distance: 95.6
click at [85, 354] on div "path */breeder/* 205 206 207 208 209 210 211 212 213 214 215 216 217 218 219 22…" at bounding box center [231, 272] width 361 height 393
click at [204, 372] on div "@ listing/search-home path *[DOMAIN_NAME][URL] @ pet_advice path */pet-advice/*…" at bounding box center [246, 273] width 316 height 414
type textarea "path */breeder/*"
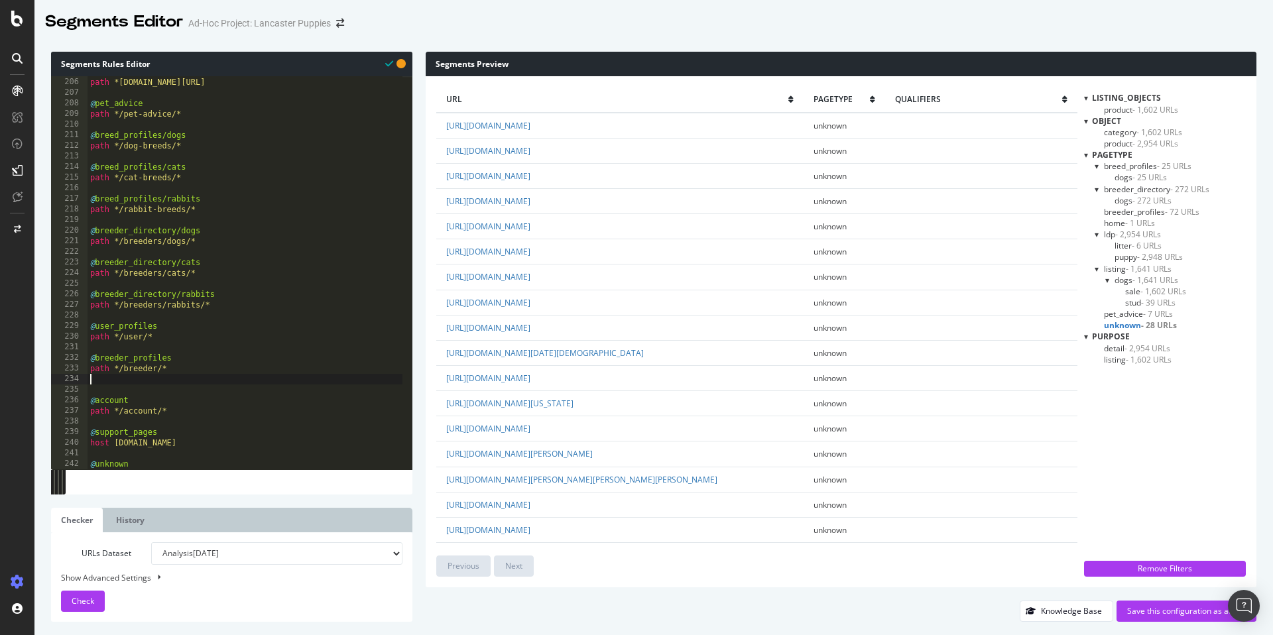
paste textarea "path */breeder/*"
drag, startPoint x: 178, startPoint y: 386, endPoint x: 95, endPoint y: 393, distance: 83.2
click at [95, 393] on div "@ listing/search-home path *[DOMAIN_NAME][URL] @ pet_advice path */pet-advice/*…" at bounding box center [246, 273] width 316 height 414
click at [135, 402] on div "@ listing/search-home path *[DOMAIN_NAME][URL] @ pet_advice path */pet-advice/*…" at bounding box center [246, 273] width 316 height 414
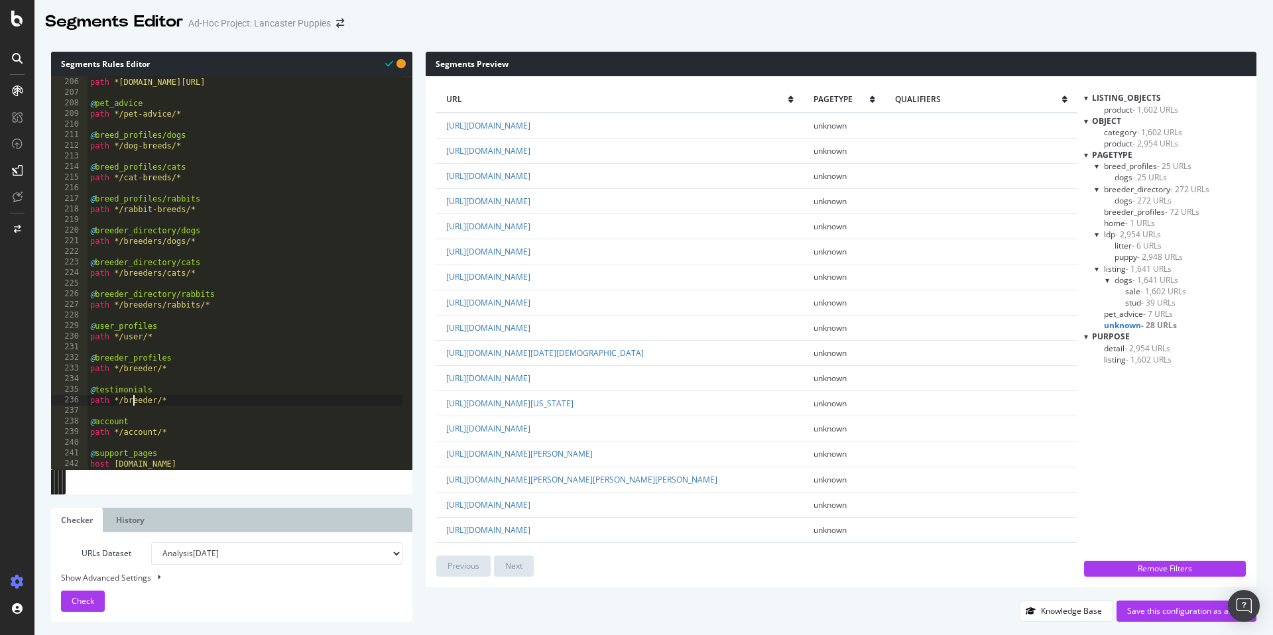
click at [135, 402] on div "@ listing/search-home path *[DOMAIN_NAME][URL] @ pet_advice path */pet-advice/*…" at bounding box center [246, 273] width 316 height 414
type textarea "path */testimonials/*"
click at [100, 595] on button "Check" at bounding box center [83, 601] width 44 height 21
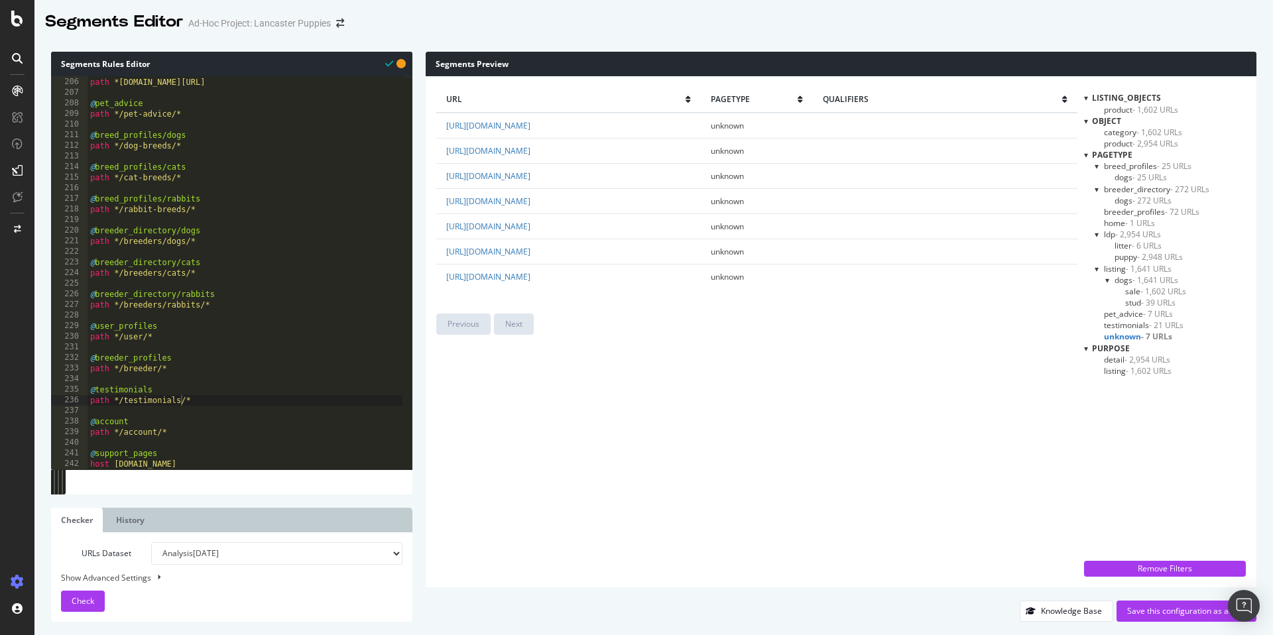
click at [1144, 327] on span "testimonials - 21 URLs" at bounding box center [1144, 325] width 80 height 11
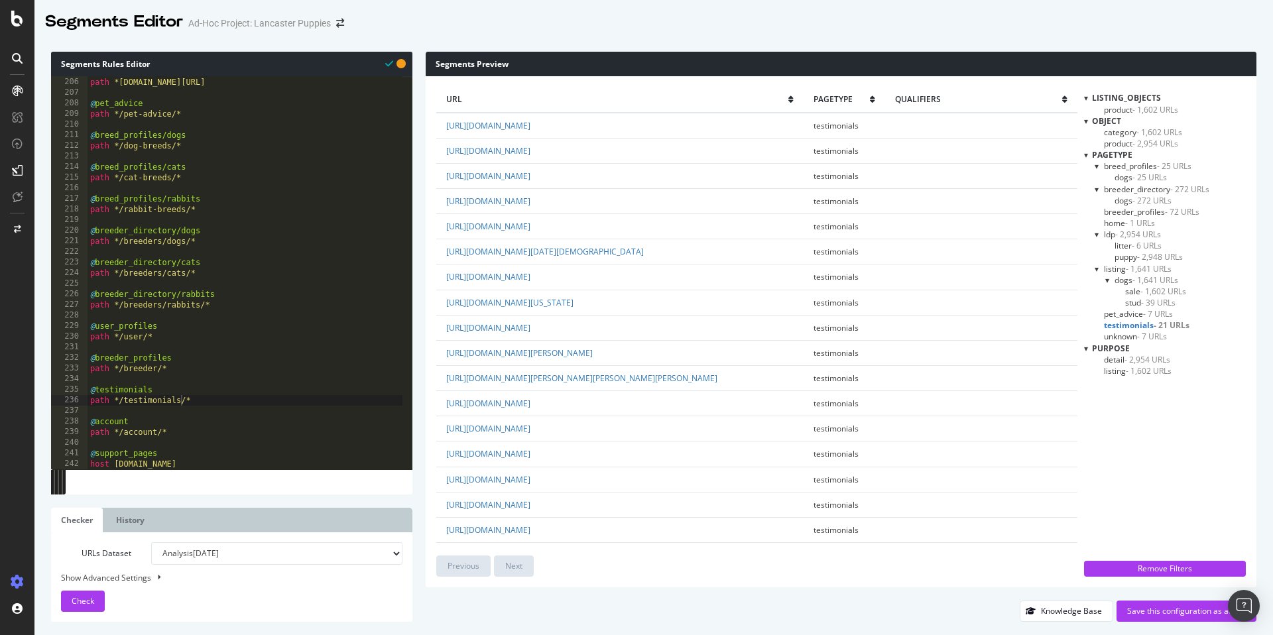
click at [1156, 336] on span "- 7 URLs" at bounding box center [1152, 336] width 30 height 11
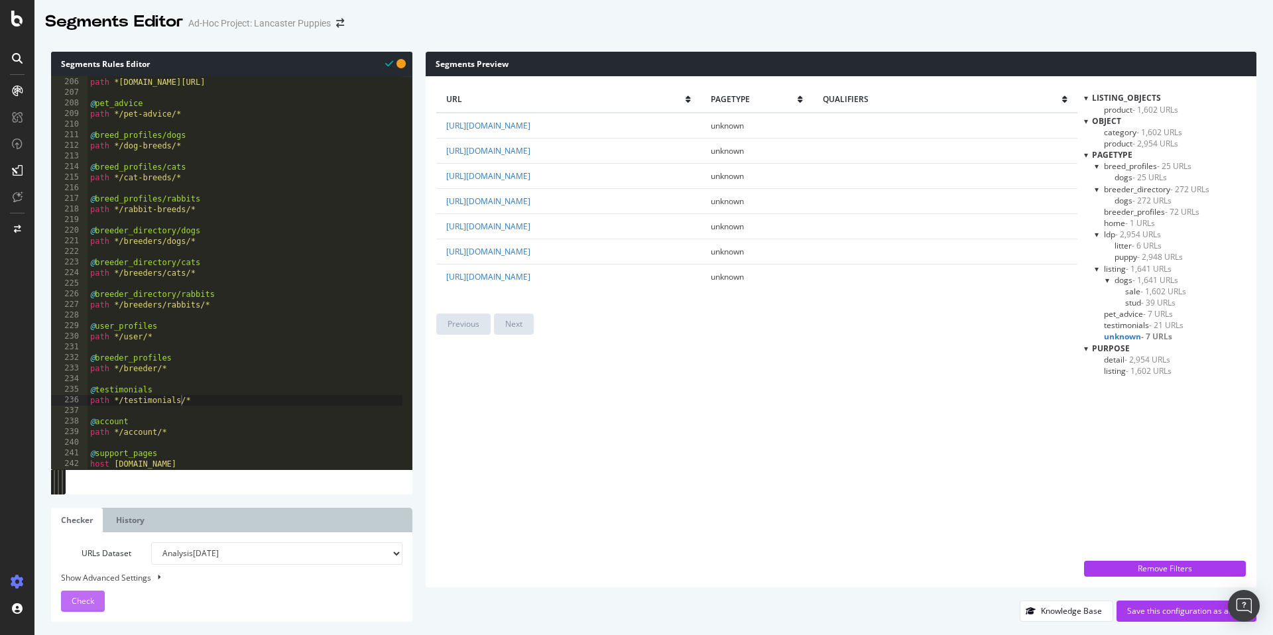
click at [76, 607] on div "Check" at bounding box center [83, 601] width 23 height 20
click at [1128, 322] on span "testimonials - 21 URLs" at bounding box center [1144, 325] width 80 height 11
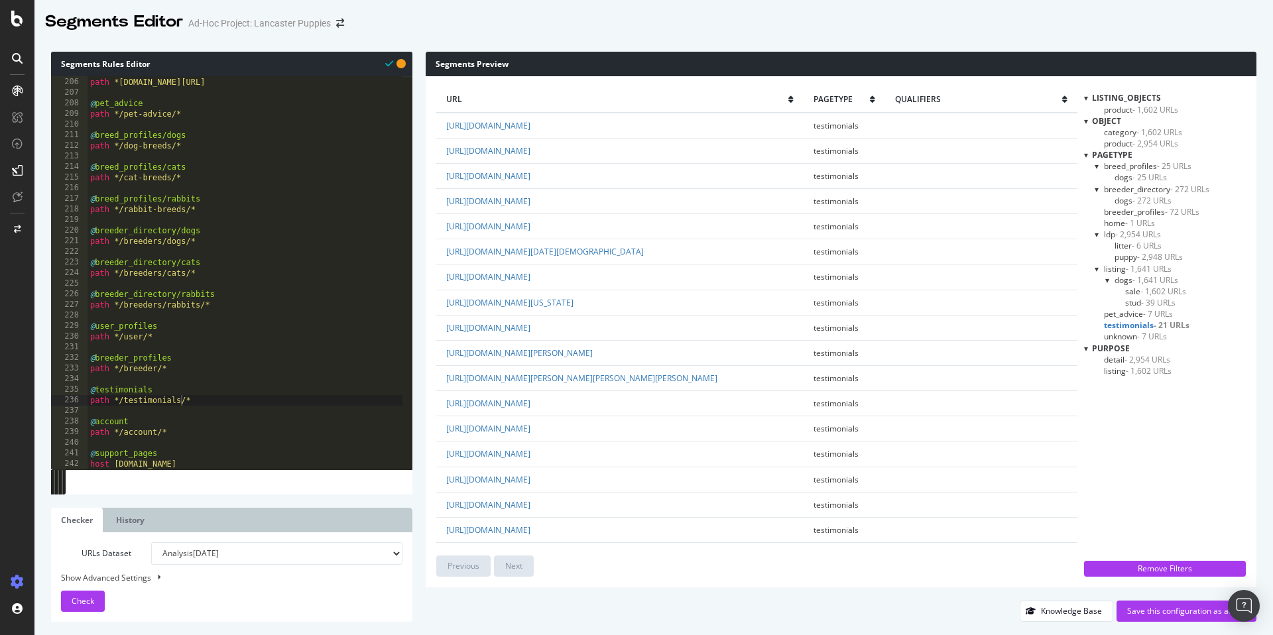
click at [1132, 164] on span "breed_profiles - 25 URLs" at bounding box center [1148, 165] width 88 height 11
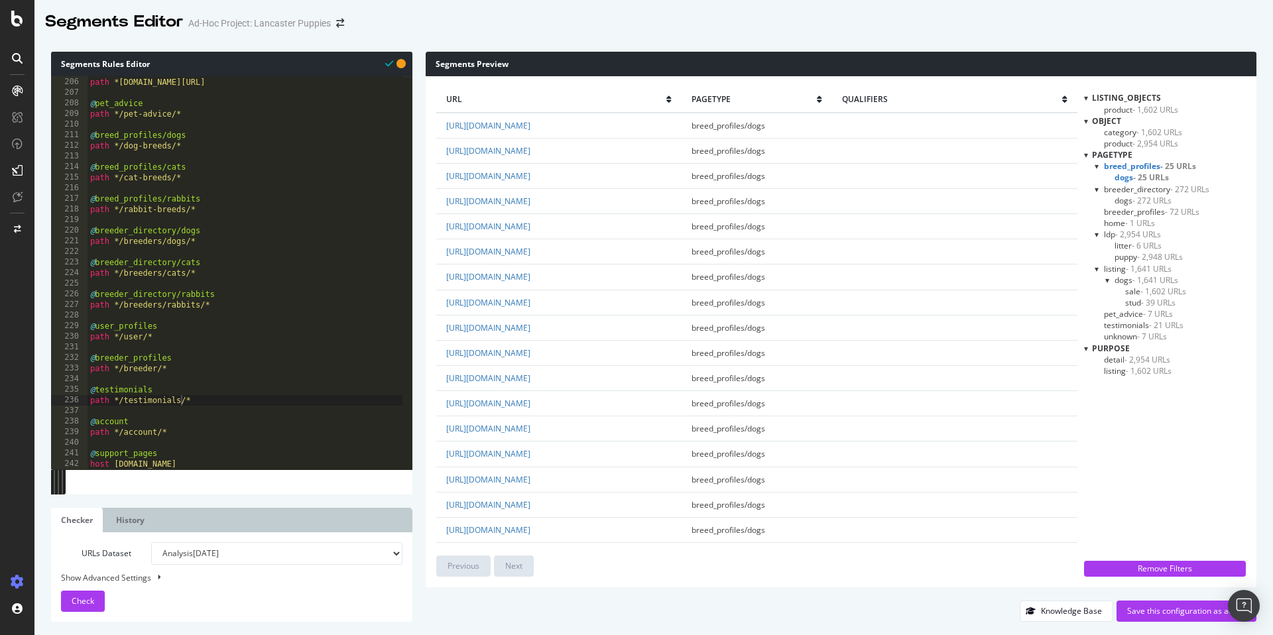
click at [1139, 107] on span "- 1,602 URLs" at bounding box center [1156, 109] width 46 height 11
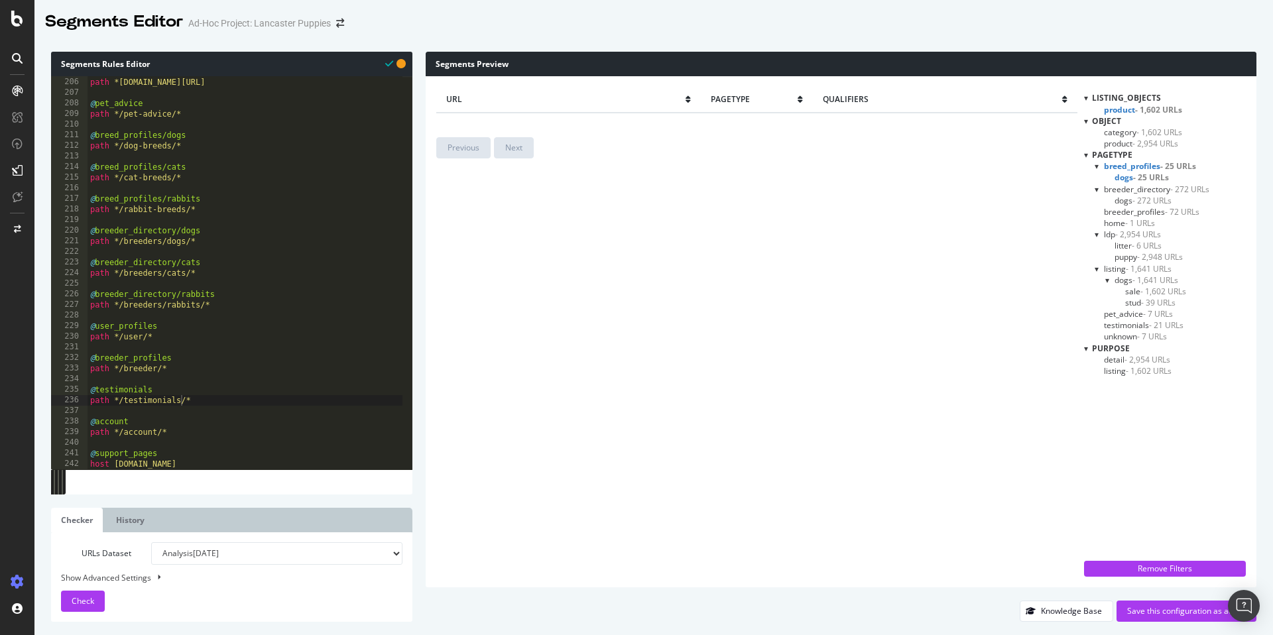
click at [1140, 133] on span "- 1,602 URLs" at bounding box center [1160, 132] width 46 height 11
click at [1141, 147] on span "- 2,954 URLs" at bounding box center [1156, 143] width 46 height 11
click at [1137, 180] on span "- 25 URLs" at bounding box center [1151, 177] width 36 height 11
click at [1139, 187] on span "breeder_directory - 272 URLs" at bounding box center [1156, 189] width 105 height 11
click at [1140, 165] on span "breed_profiles - 25 URLs" at bounding box center [1148, 165] width 88 height 11
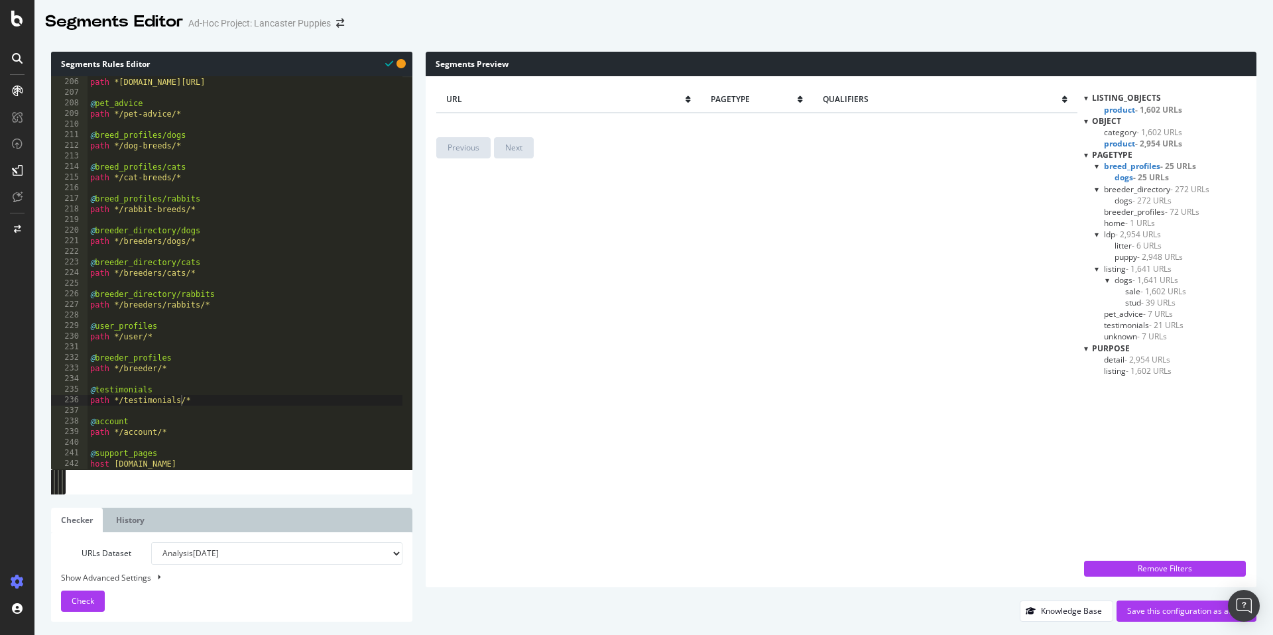
click at [1125, 190] on span "breeder_directory - 272 URLs" at bounding box center [1156, 189] width 105 height 11
click at [1131, 218] on span "- 1 URLs" at bounding box center [1140, 222] width 30 height 11
click at [566, 299] on div "url pagetype qualifiers Previous Next" at bounding box center [756, 332] width 641 height 490
click at [1119, 147] on span "product - 2,954 URLs" at bounding box center [1143, 143] width 78 height 11
click at [1137, 111] on span "- 1,602 URLs" at bounding box center [1158, 109] width 47 height 11
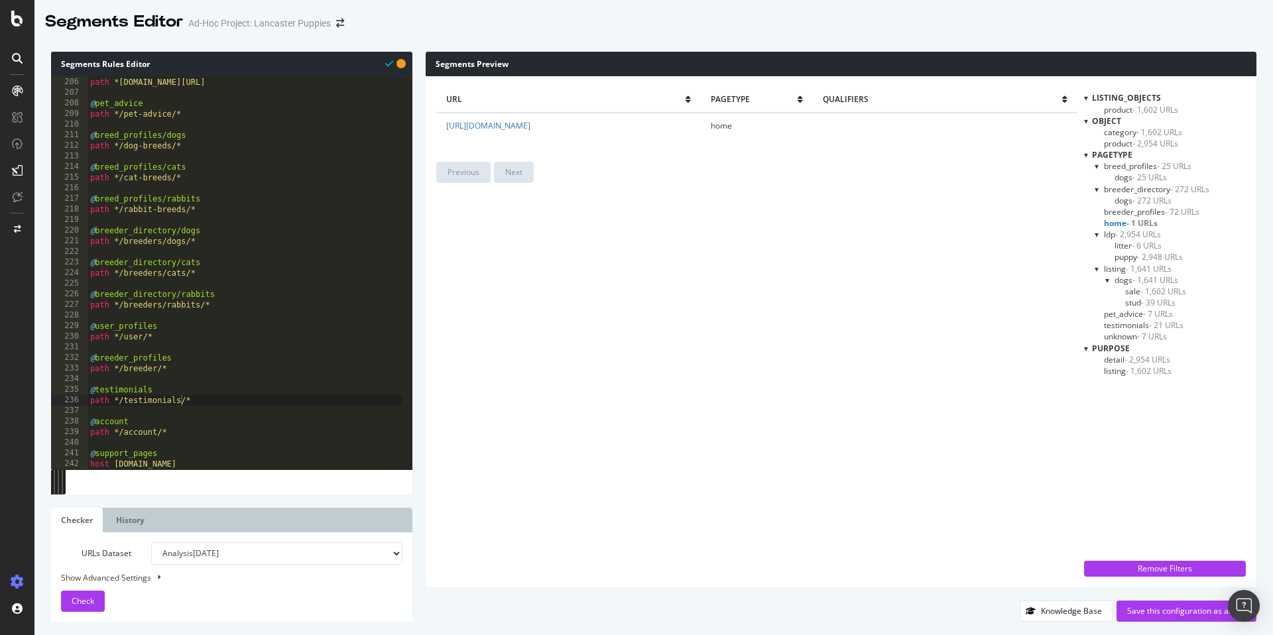
click at [1129, 247] on span "litter - 6 URLs" at bounding box center [1138, 245] width 47 height 11
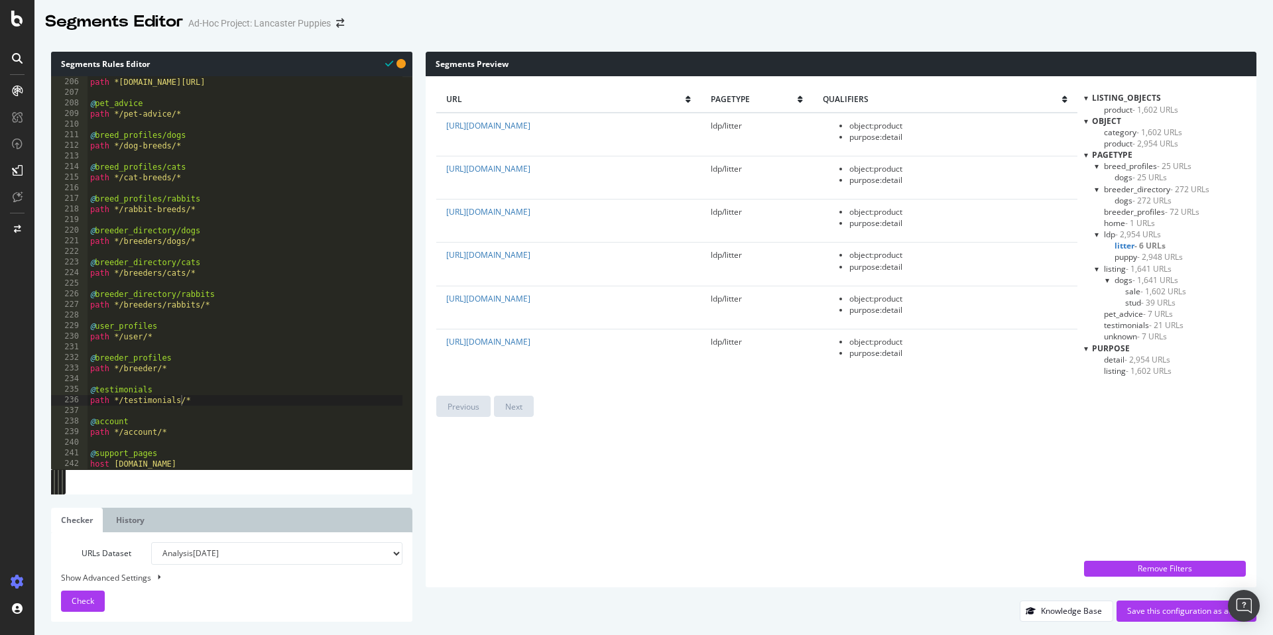
click at [1133, 168] on span "breed_profiles - 25 URLs" at bounding box center [1148, 165] width 88 height 11
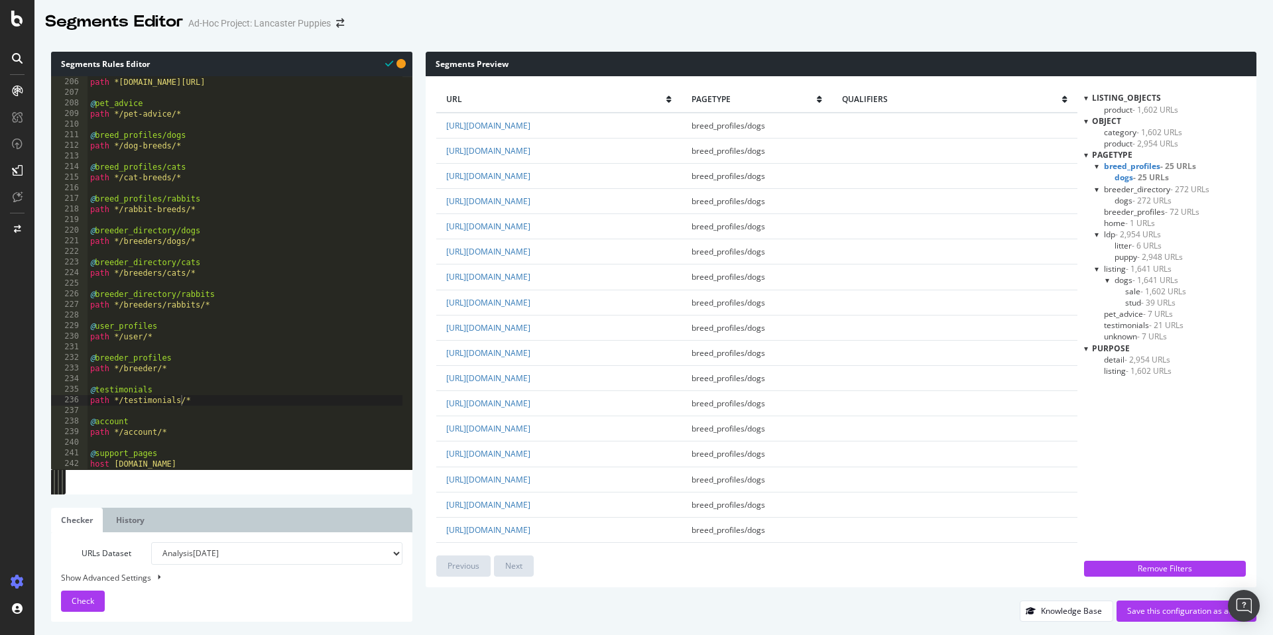
click at [1141, 190] on span "breeder_directory - 272 URLs" at bounding box center [1156, 189] width 105 height 11
click at [1135, 211] on span "breeder_profiles - 72 URLs" at bounding box center [1151, 211] width 95 height 11
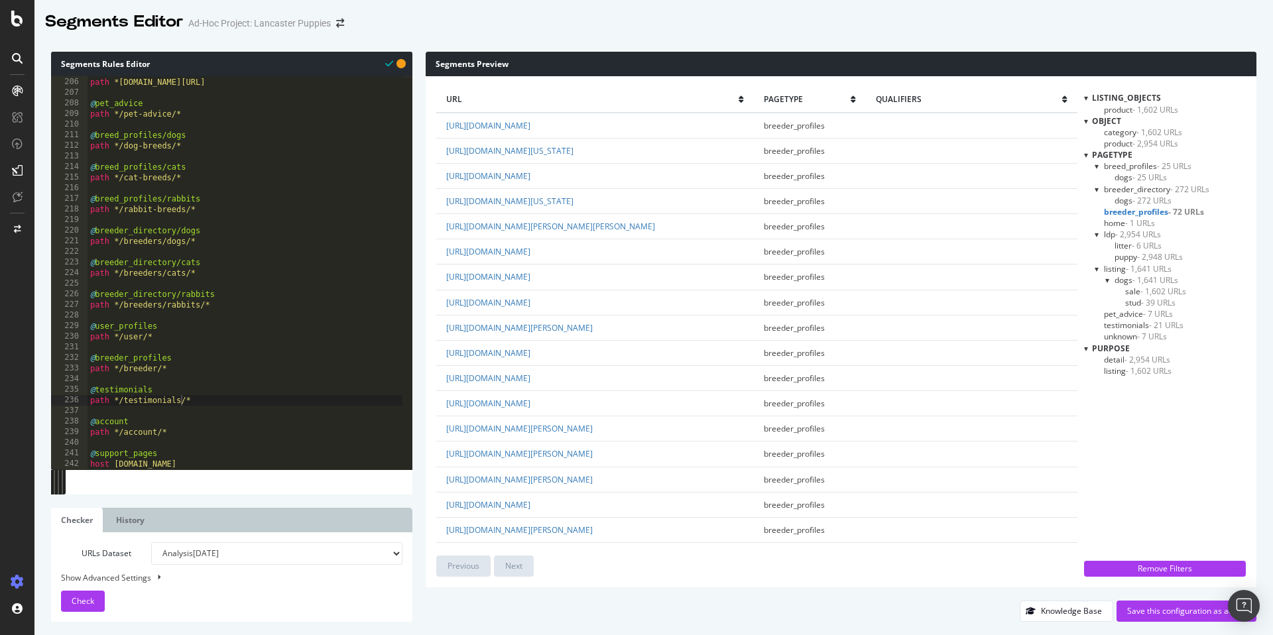
click at [1125, 221] on span "- 1 URLs" at bounding box center [1140, 222] width 30 height 11
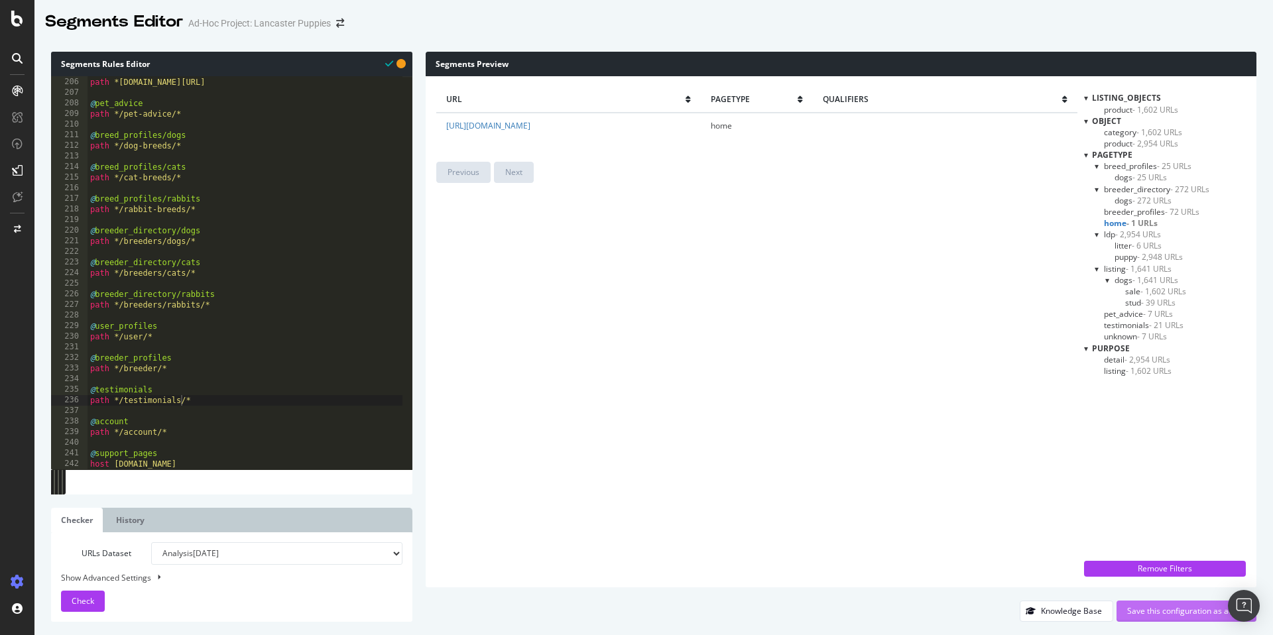
click at [1142, 615] on div "Save this configuration as active" at bounding box center [1186, 610] width 119 height 11
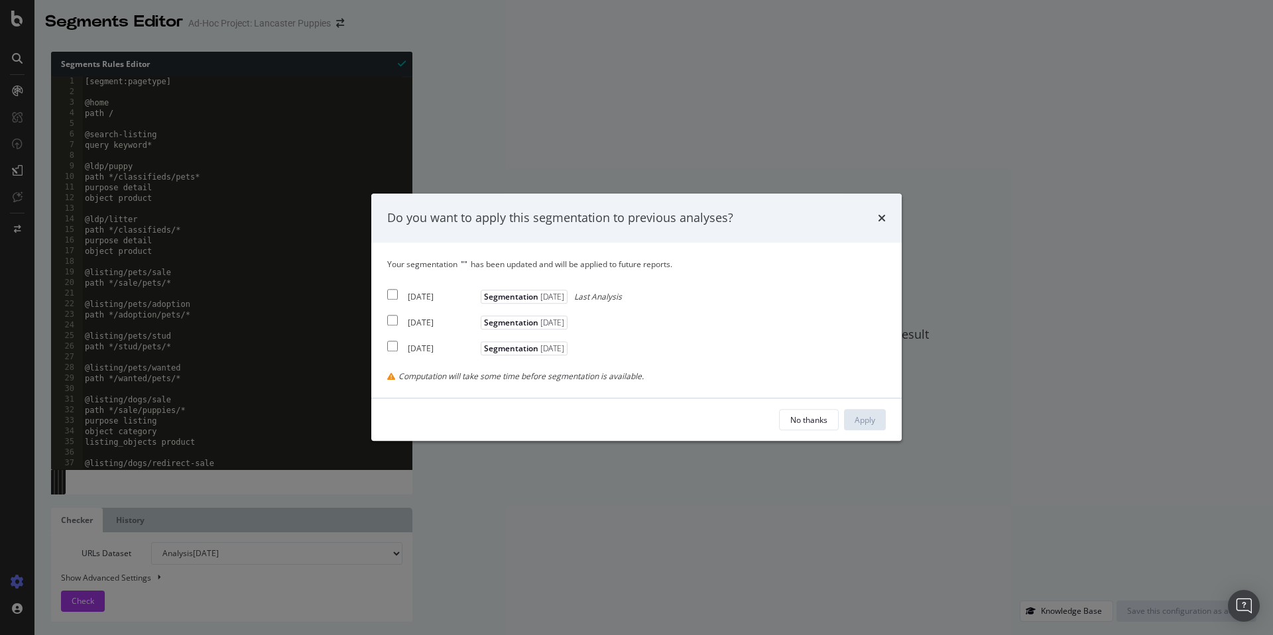
click at [389, 292] on input "modal" at bounding box center [392, 294] width 11 height 11
checkbox input "true"
click at [882, 412] on button "Apply" at bounding box center [865, 420] width 42 height 21
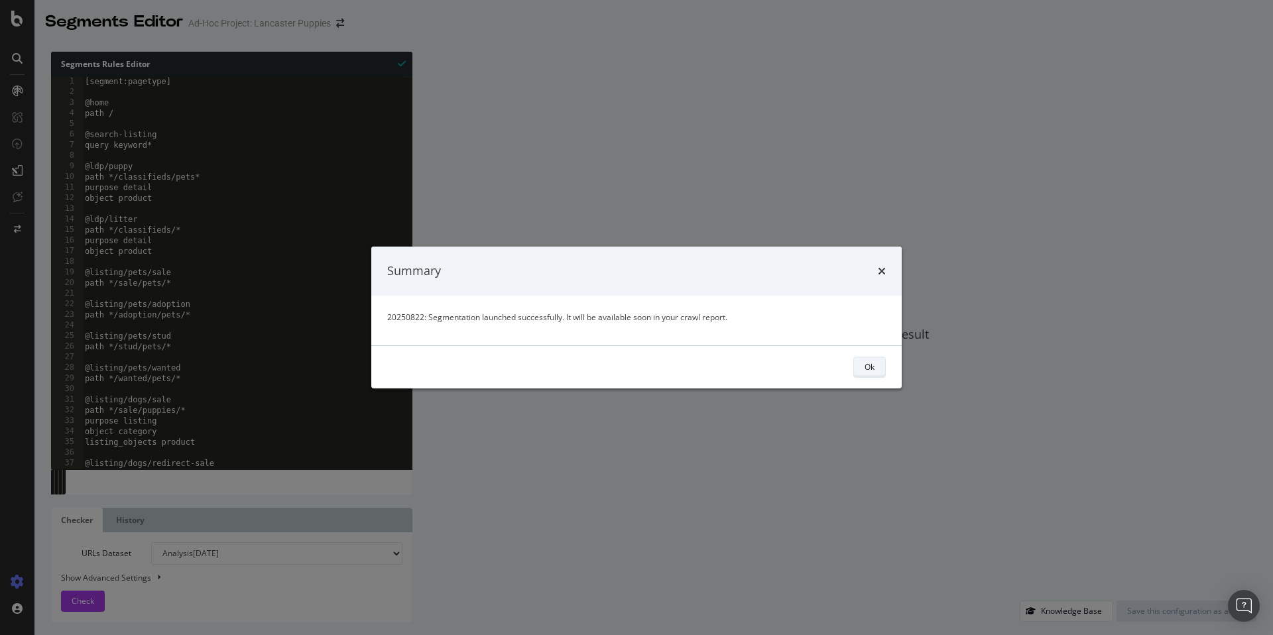
click at [863, 367] on button "Ok" at bounding box center [869, 367] width 32 height 21
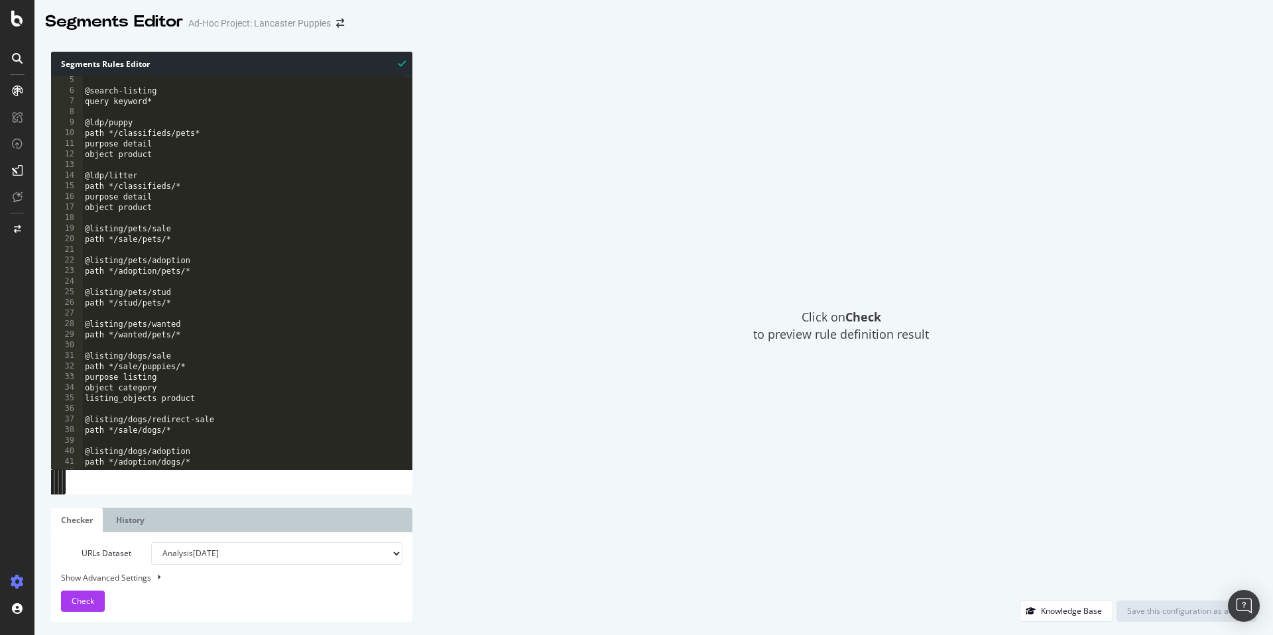
scroll to position [2206, 0]
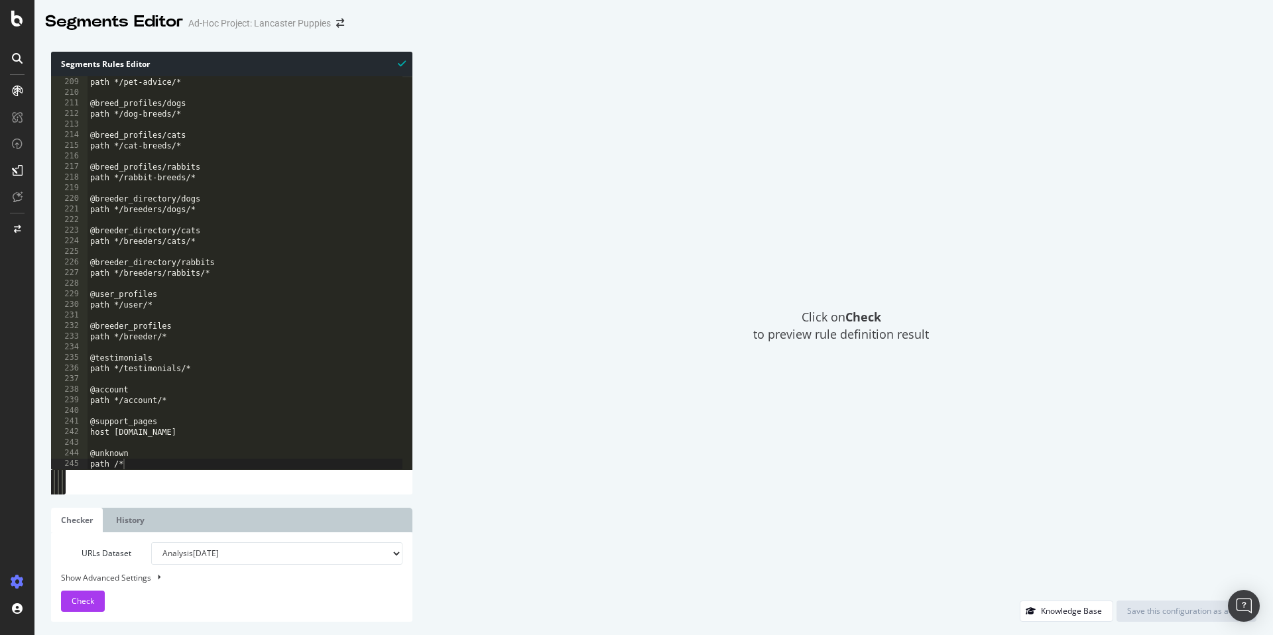
click at [478, 439] on div "Click on Check to preview rule definition result" at bounding box center [841, 326] width 831 height 549
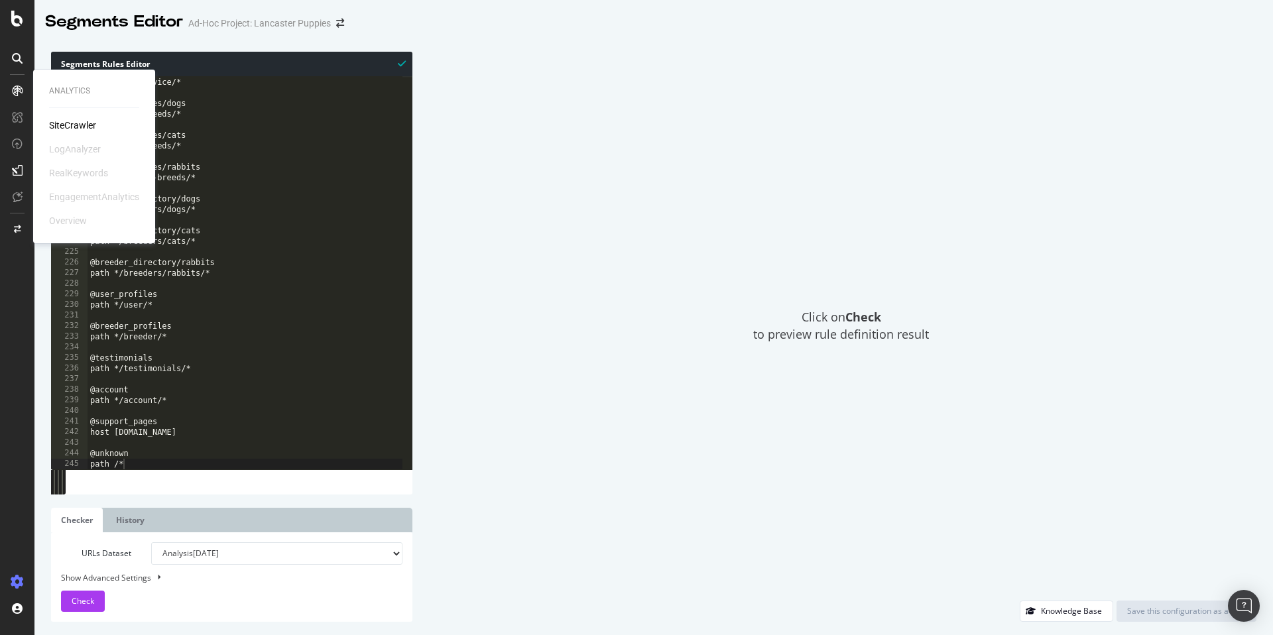
click at [15, 91] on icon at bounding box center [17, 91] width 11 height 11
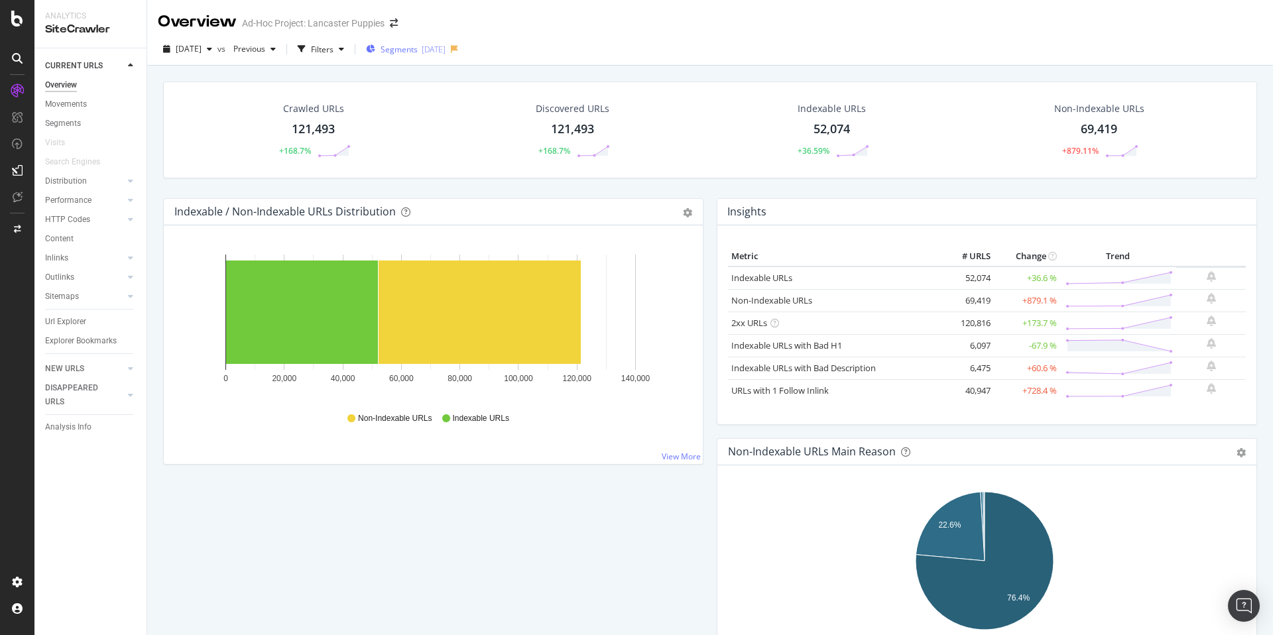
click at [446, 46] on div "[DATE]" at bounding box center [434, 49] width 24 height 11
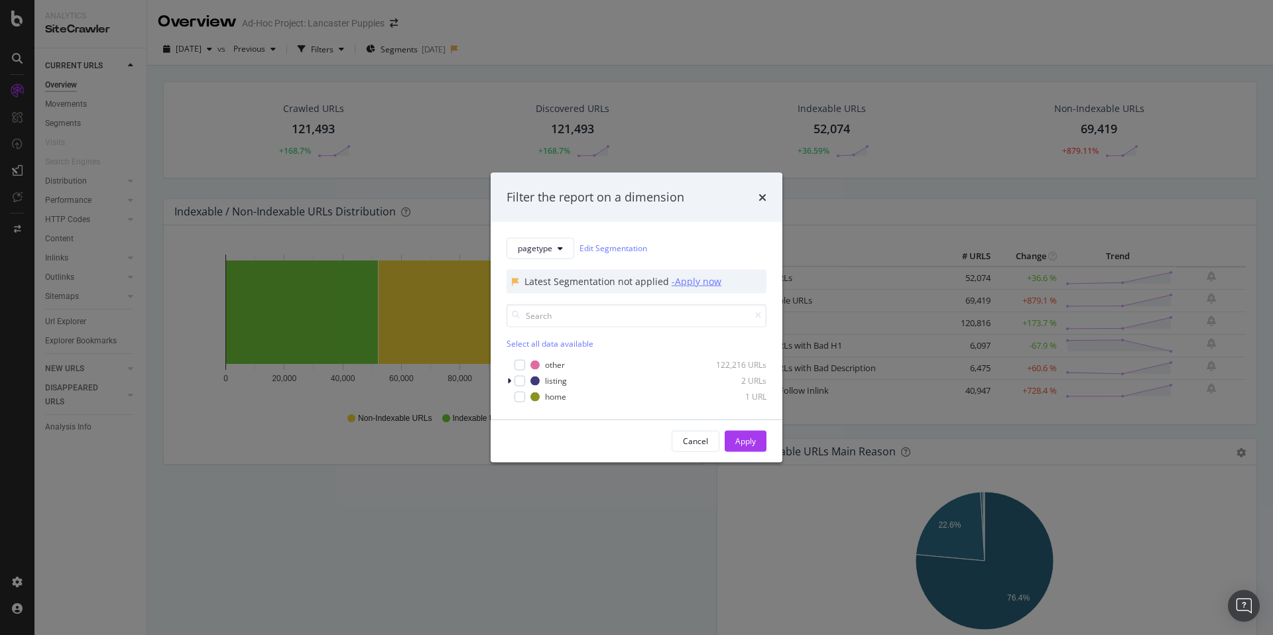
click at [706, 282] on div "- Apply now" at bounding box center [697, 281] width 50 height 13
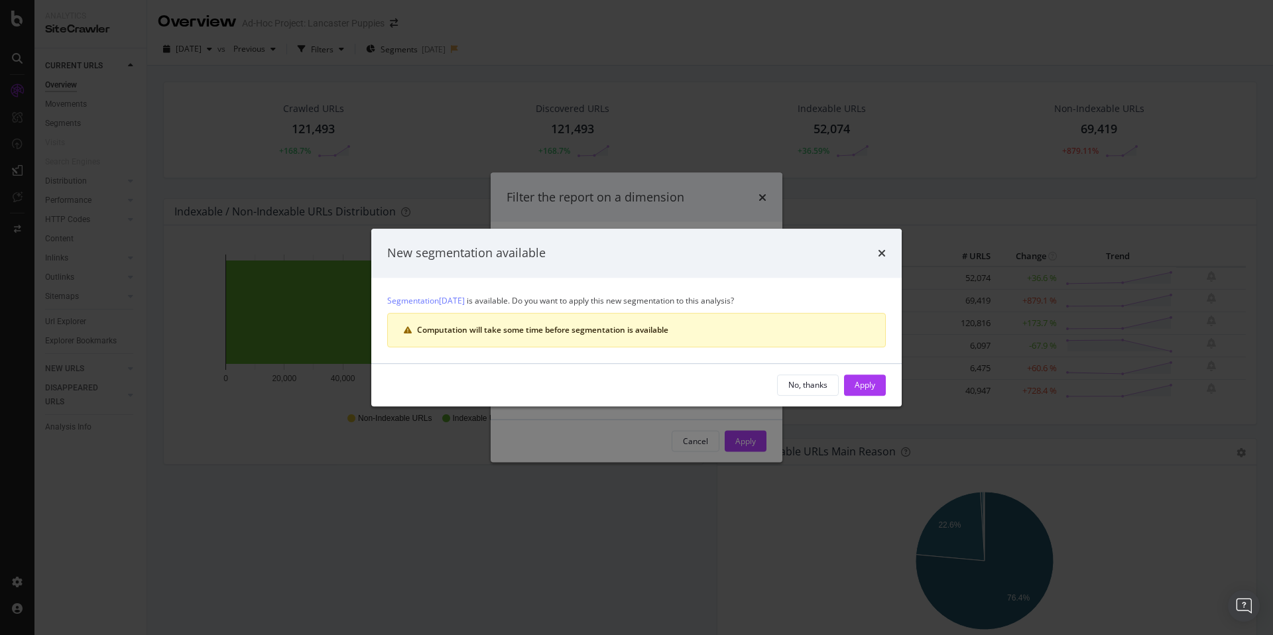
click at [626, 330] on div "Computation will take some time before segmentation is available" at bounding box center [643, 330] width 452 height 12
click at [869, 385] on div "Apply" at bounding box center [865, 384] width 21 height 11
